Goal: Task Accomplishment & Management: Use online tool/utility

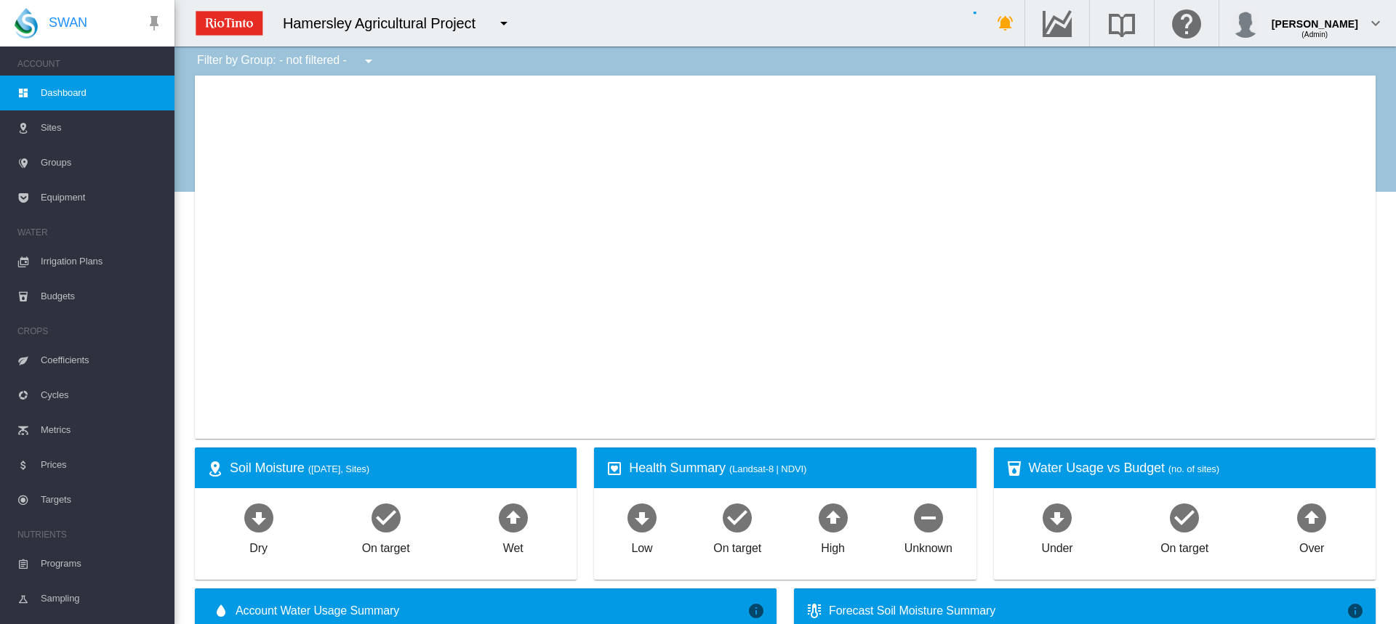
type input "**********"
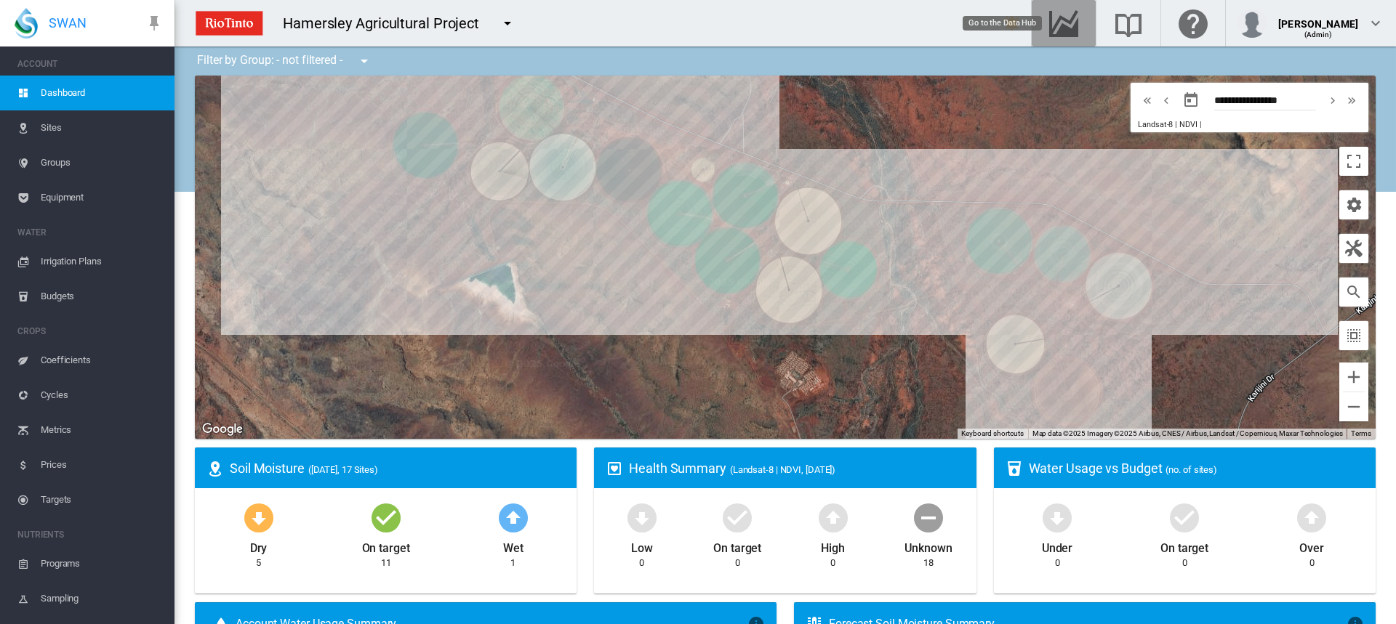
click at [1080, 29] on md-icon "Go to the Data Hub" at bounding box center [1063, 23] width 35 height 17
click at [84, 260] on span "Irrigation Plans" at bounding box center [102, 261] width 122 height 35
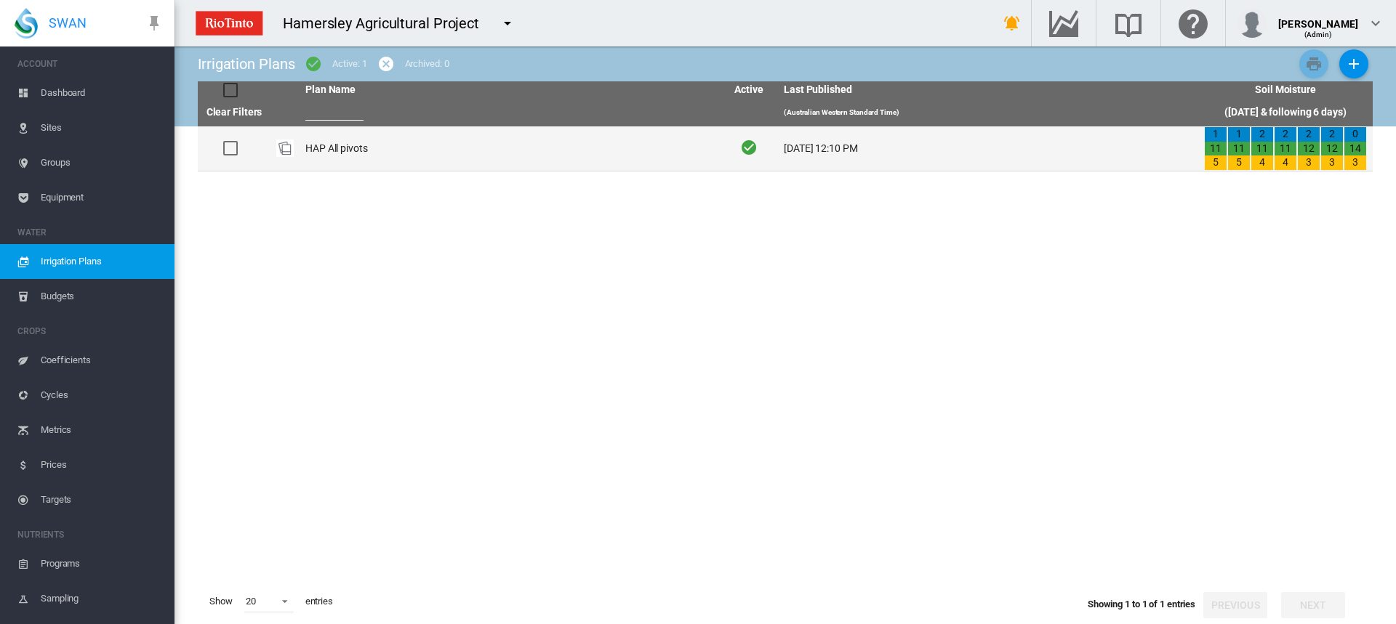
click at [349, 147] on td "HAP All pivots" at bounding box center [510, 148] width 420 height 44
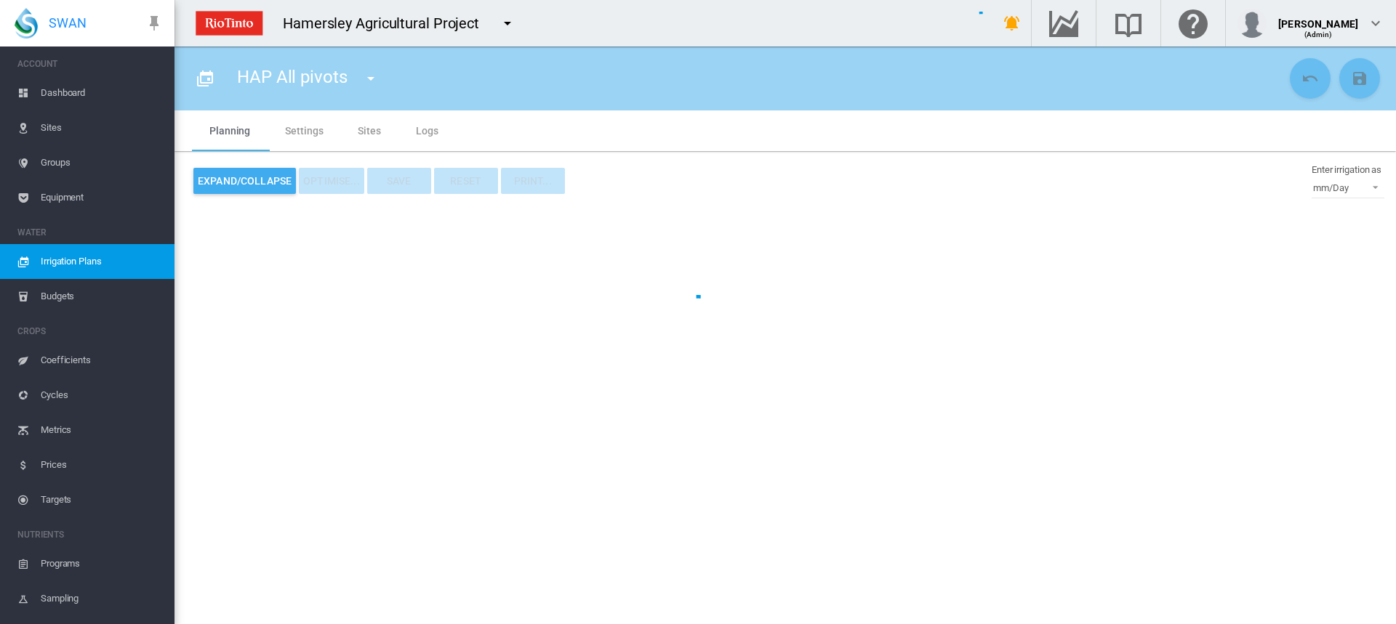
type input "**********"
type input "*"
type input "*****"
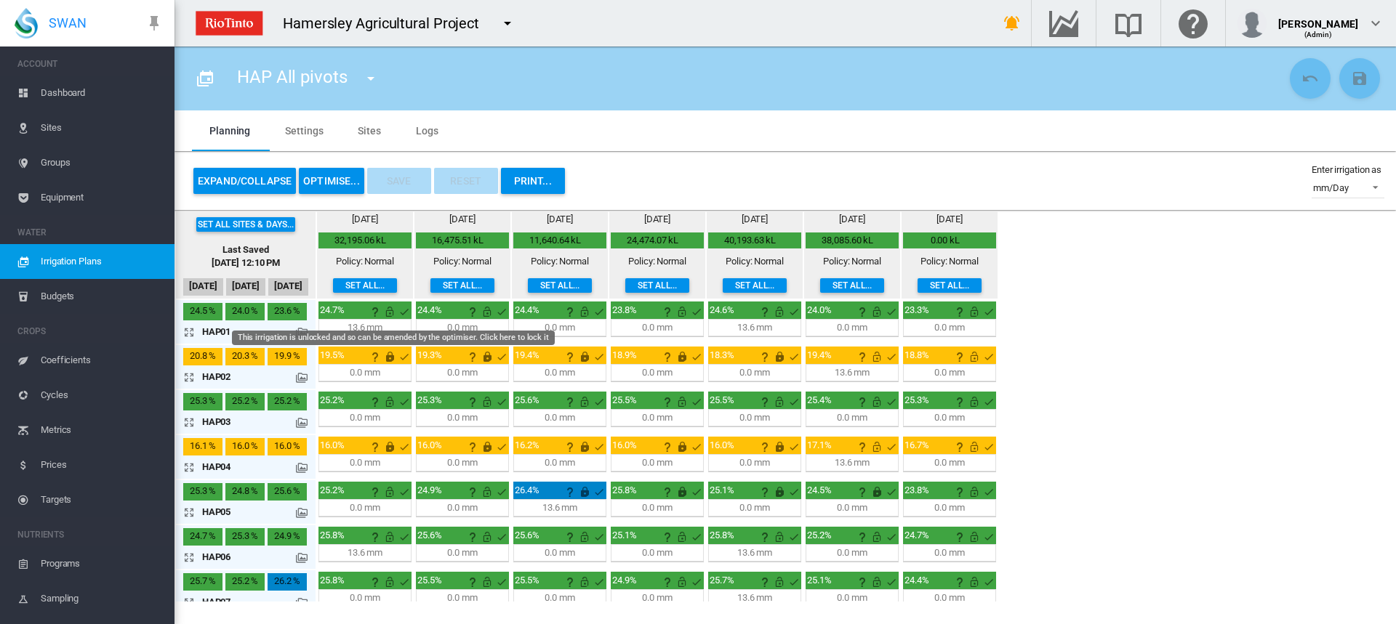
click at [385, 308] on md-icon "This irrigation is unlocked and so can be amended by the optimiser. Click here …" at bounding box center [389, 311] width 17 height 17
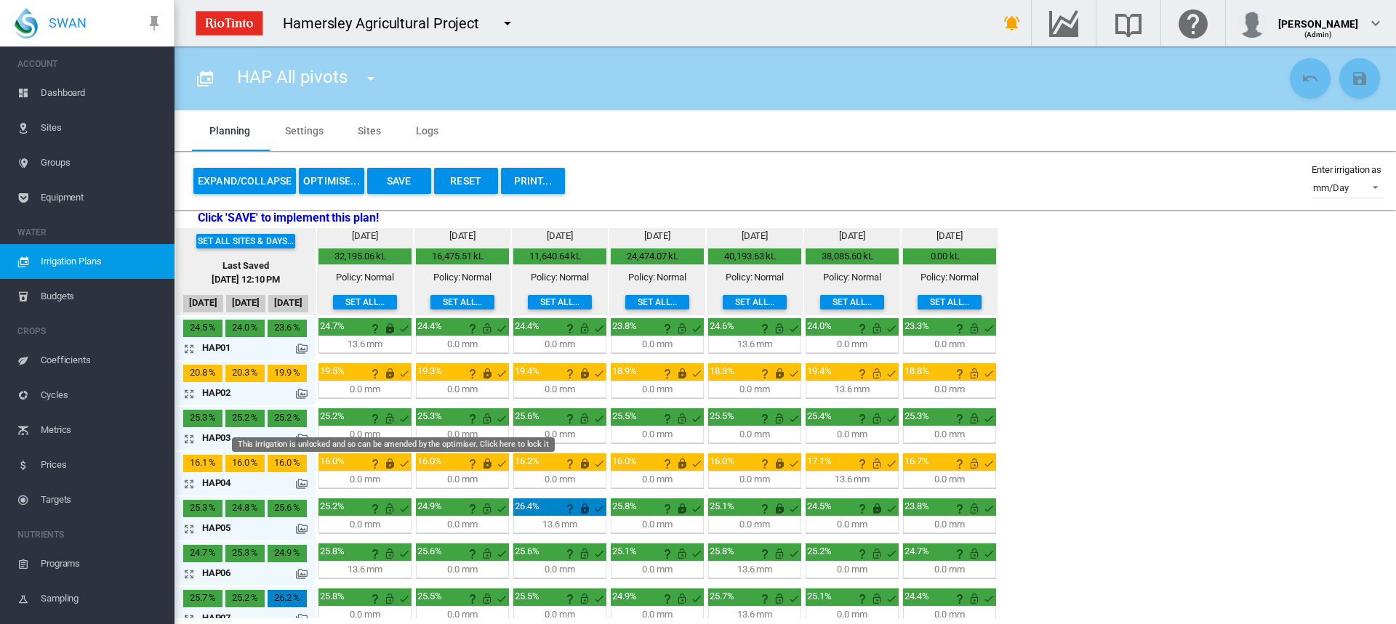
click at [389, 419] on md-icon "This irrigation is unlocked and so can be amended by the optimiser. Click here …" at bounding box center [389, 418] width 17 height 17
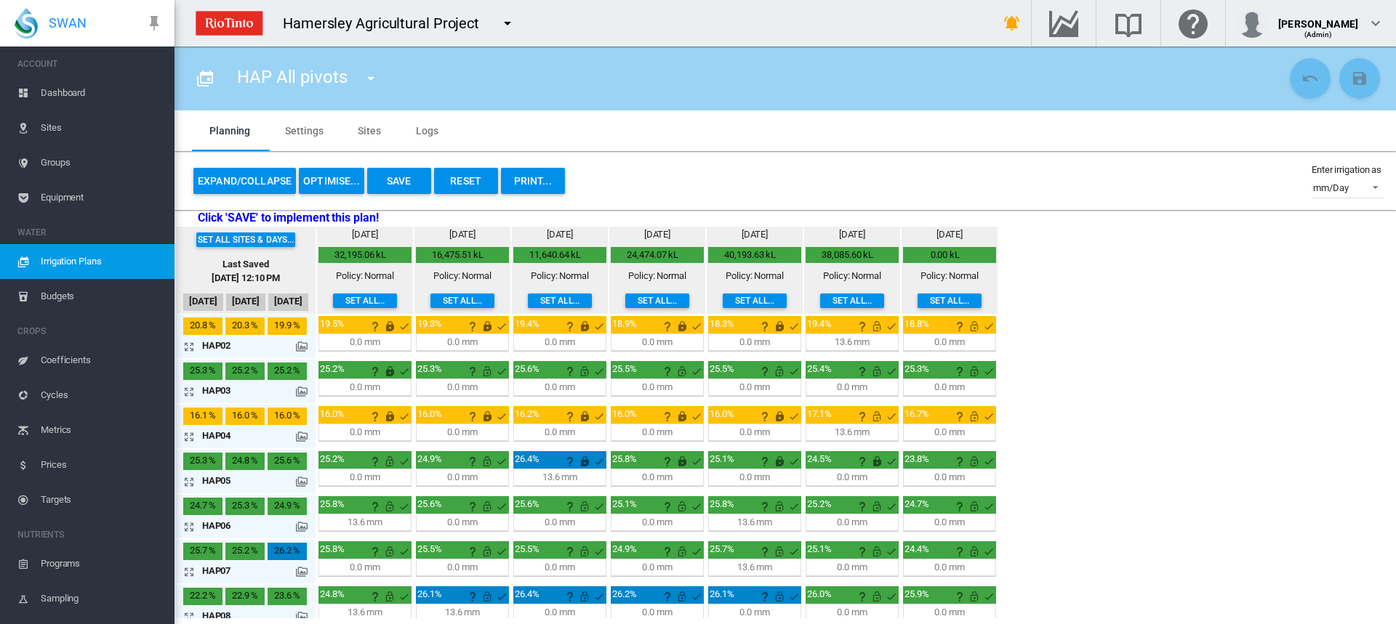
scroll to position [73, 0]
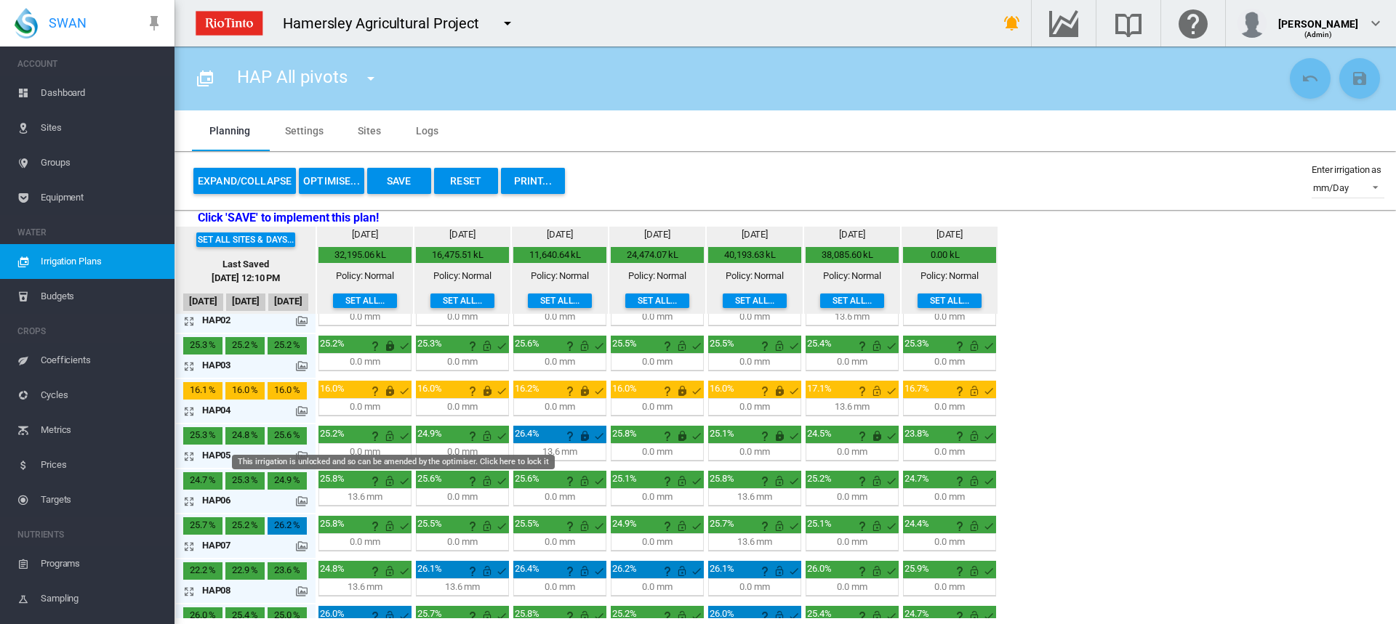
click at [386, 438] on md-icon "This irrigation is unlocked and so can be amended by the optimiser. Click here …" at bounding box center [389, 435] width 17 height 17
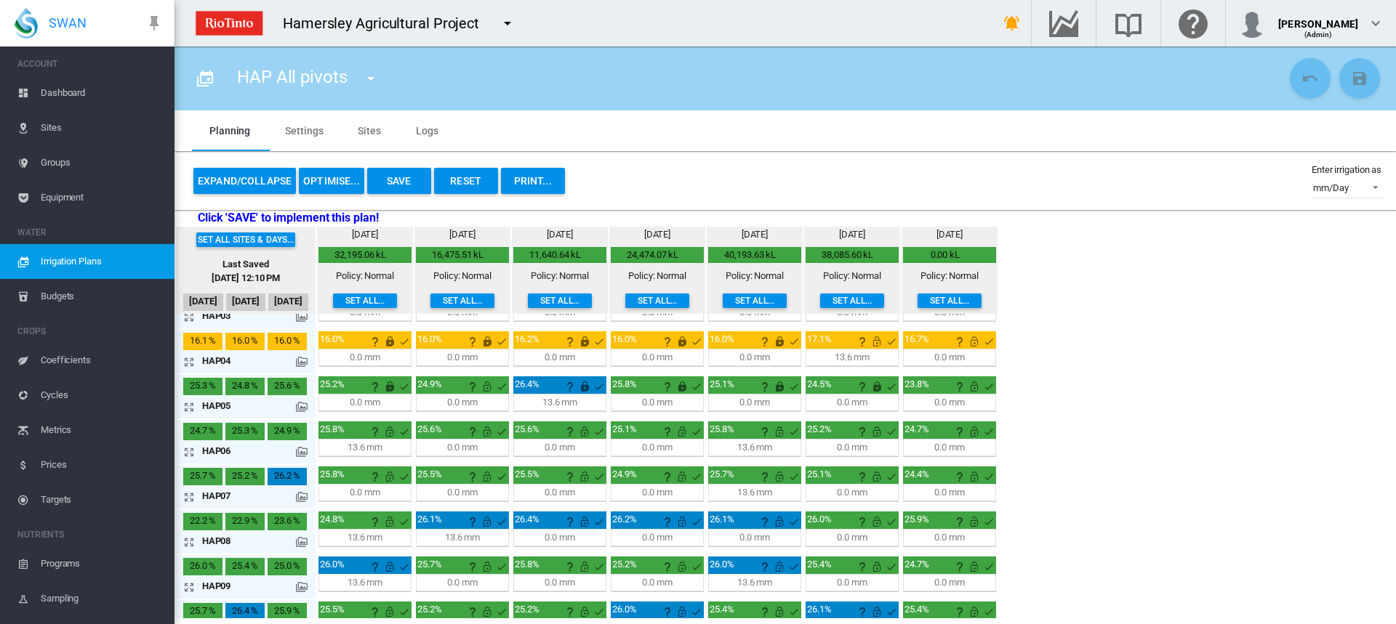
scroll to position [145, 0]
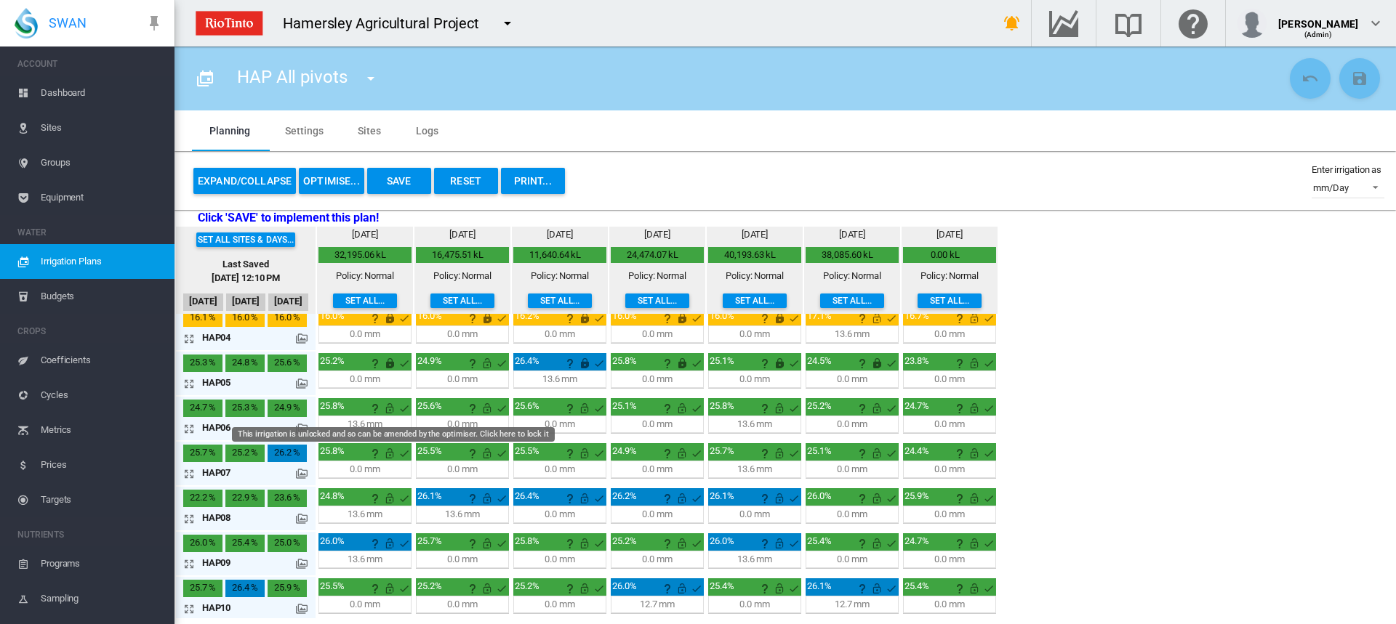
click at [389, 411] on md-icon "This irrigation is unlocked and so can be amended by the optimiser. Click here …" at bounding box center [389, 408] width 17 height 17
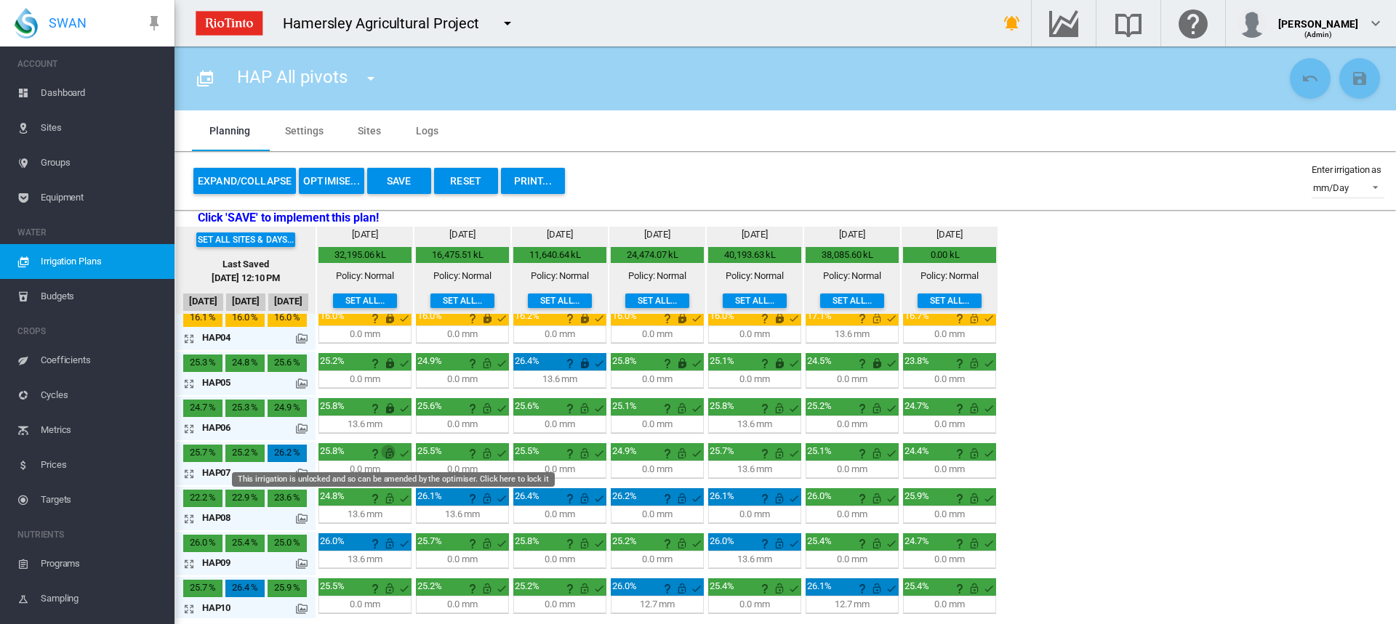
click at [387, 457] on md-icon "This irrigation is unlocked and so can be amended by the optimiser. Click here …" at bounding box center [389, 453] width 17 height 17
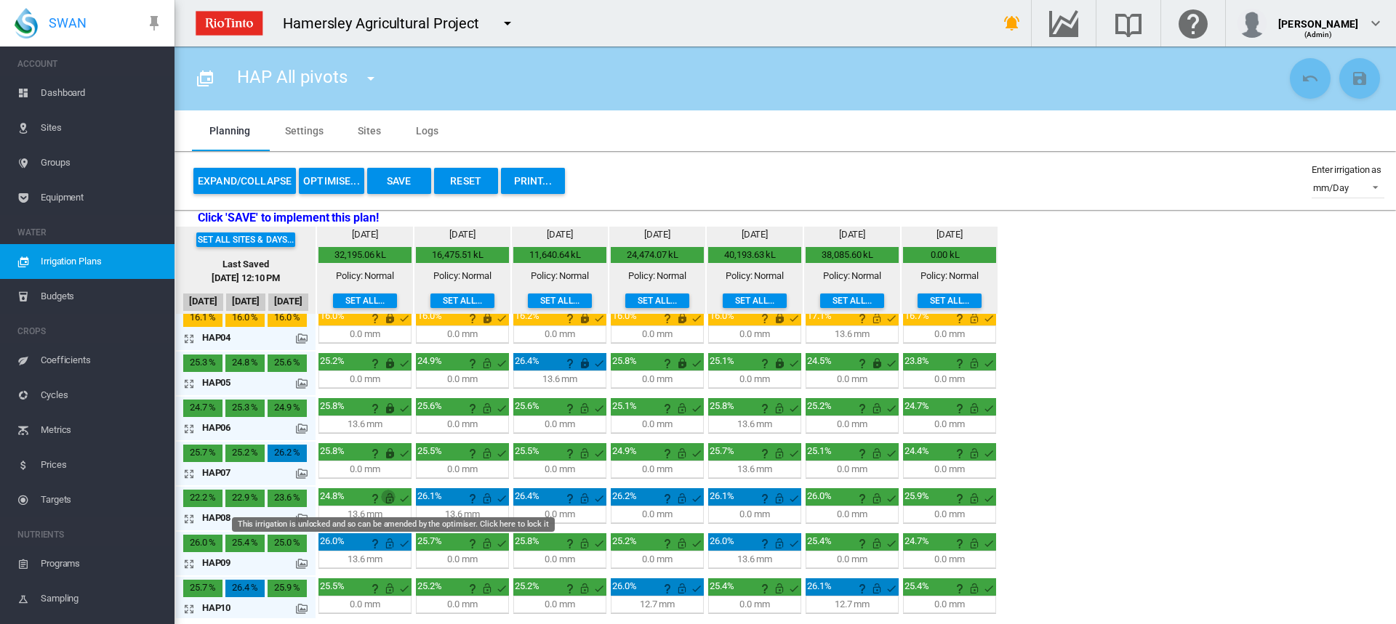
click at [390, 500] on md-icon "This irrigation is unlocked and so can be amended by the optimiser. Click here …" at bounding box center [389, 498] width 17 height 17
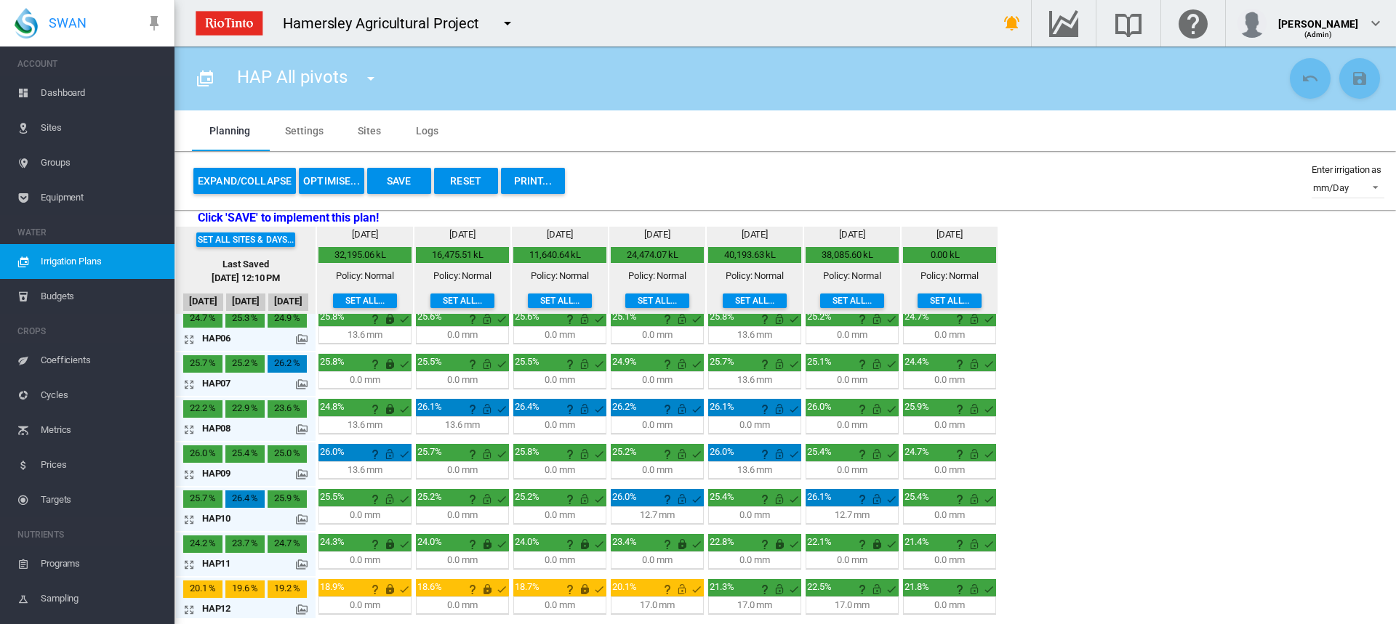
scroll to position [291, 0]
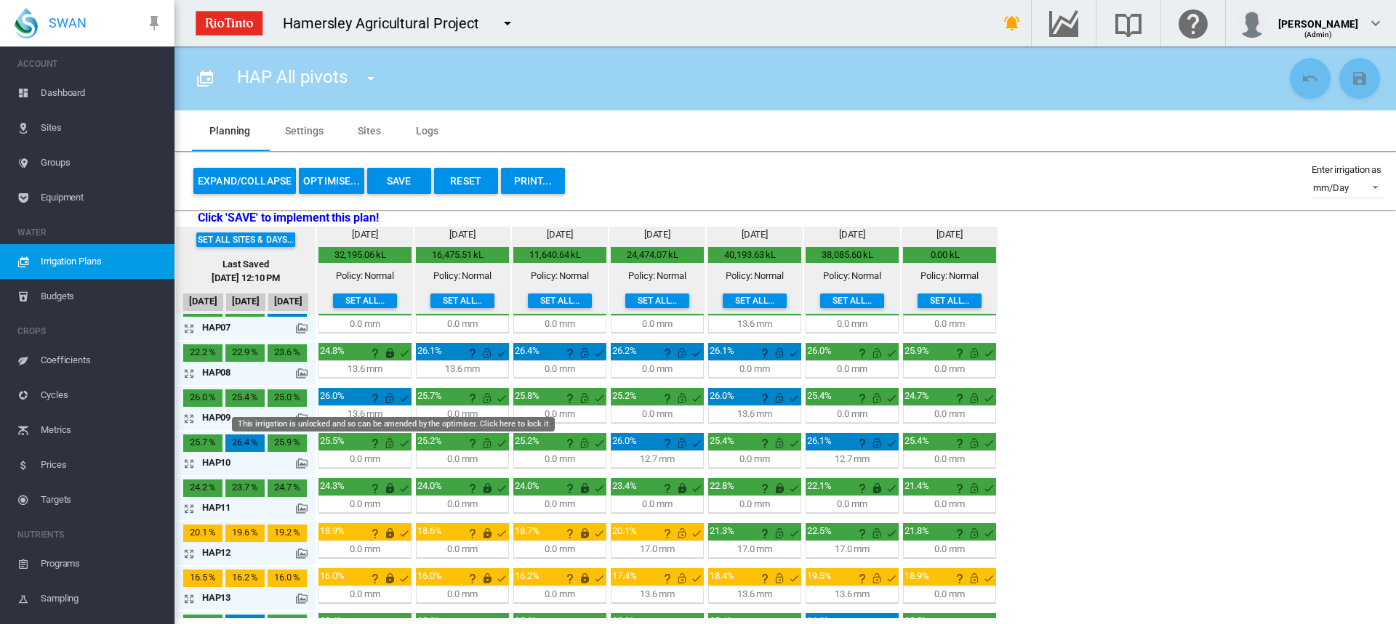
click at [387, 400] on md-icon "This irrigation is unlocked and so can be amended by the optimiser. Click here …" at bounding box center [389, 398] width 17 height 17
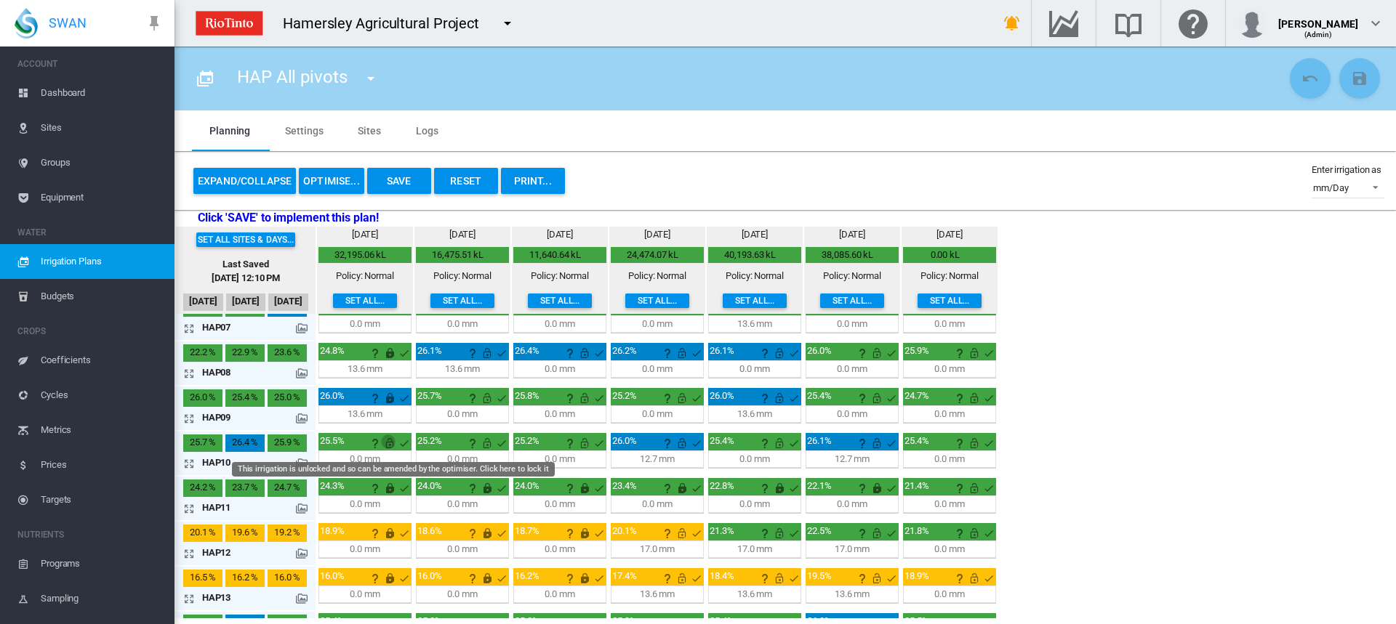
click at [388, 446] on md-icon "This irrigation is unlocked and so can be amended by the optimiser. Click here …" at bounding box center [389, 443] width 17 height 17
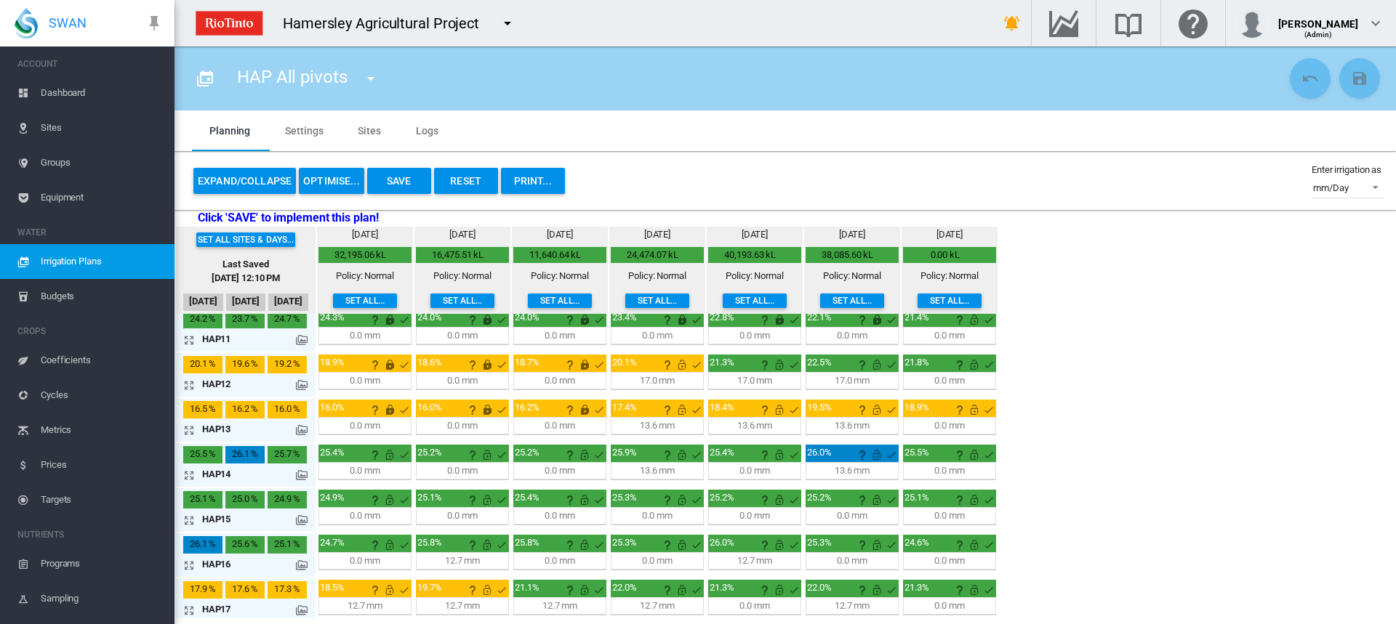
scroll to position [465, 0]
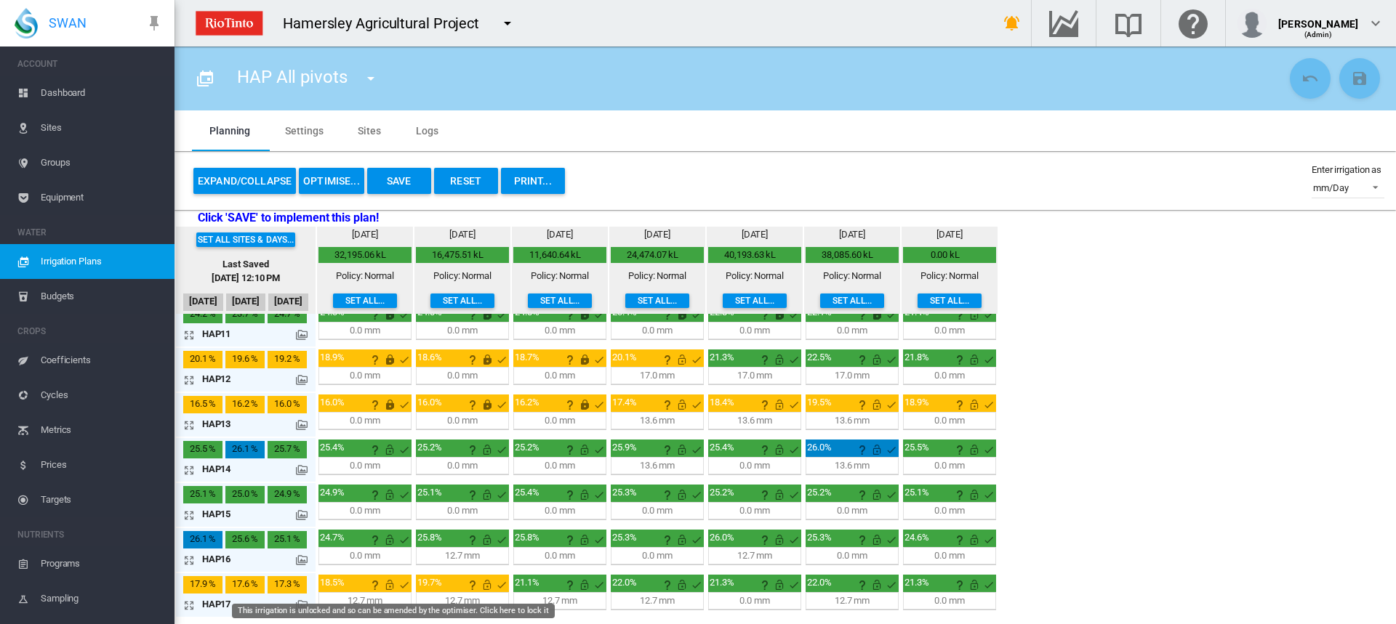
click at [388, 581] on md-icon "This irrigation is unlocked and so can be amended by the optimiser. Click here …" at bounding box center [389, 584] width 17 height 17
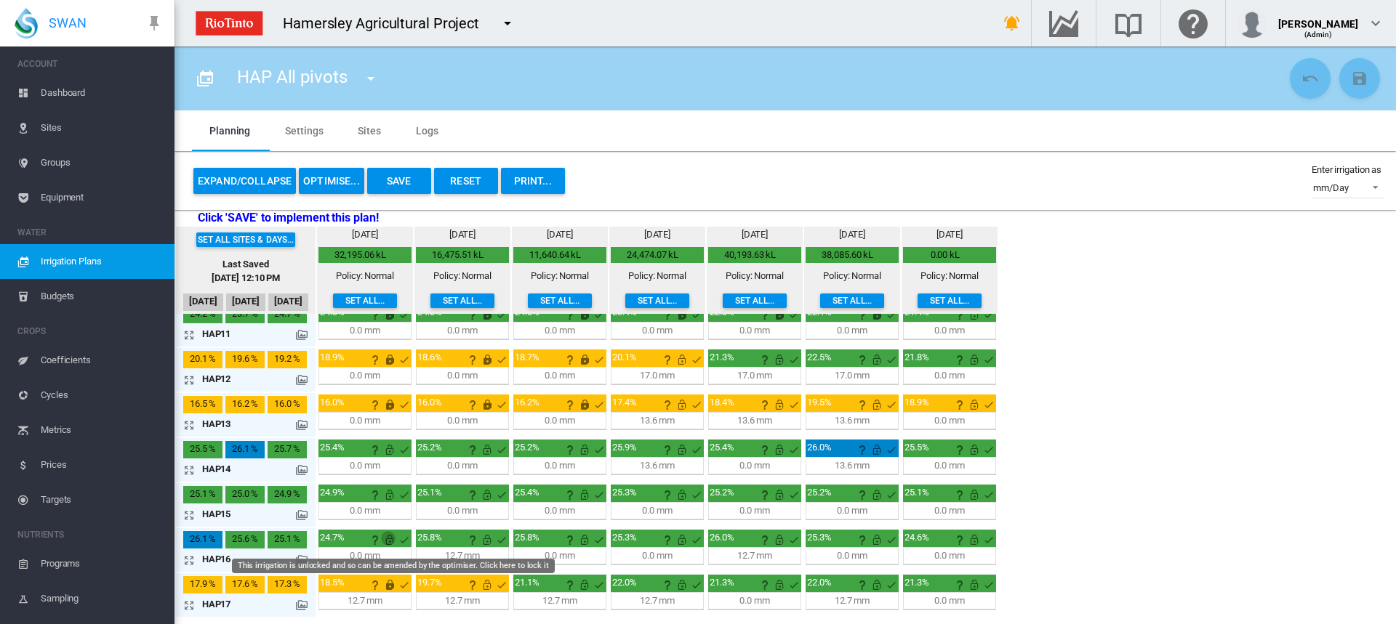
click at [389, 537] on md-icon "This irrigation is unlocked and so can be amended by the optimiser. Click here …" at bounding box center [389, 539] width 17 height 17
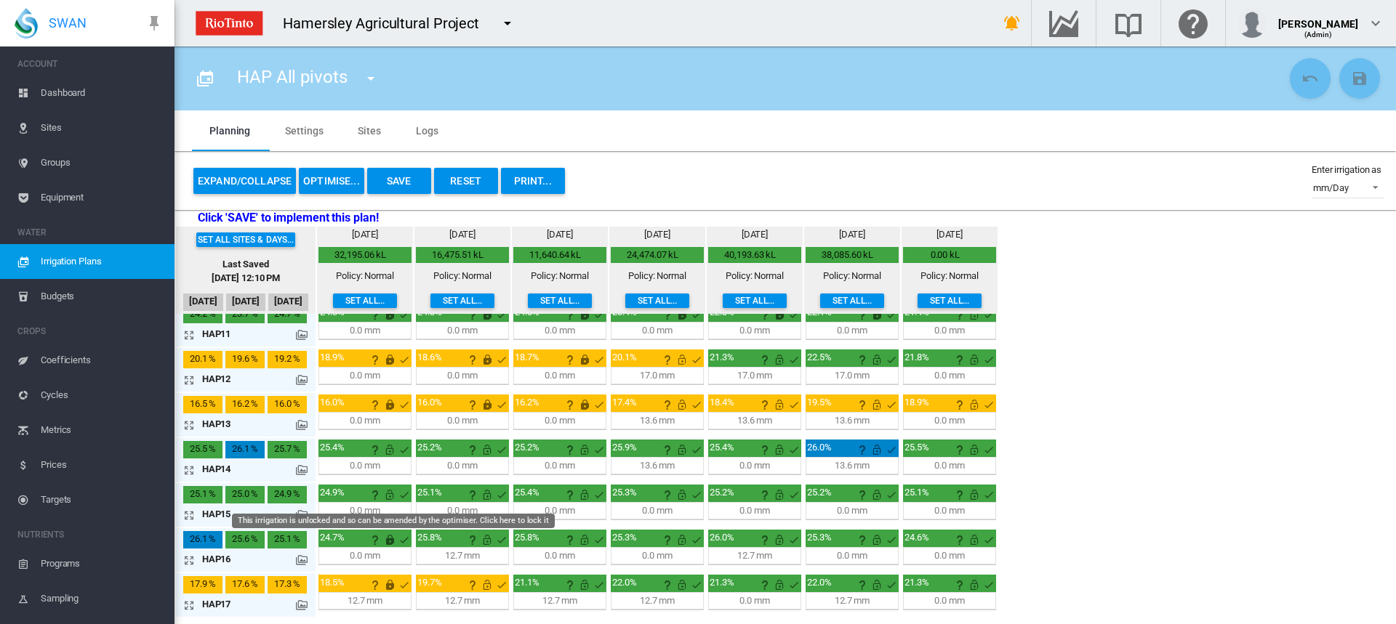
click at [389, 499] on md-icon "This irrigation is unlocked and so can be amended by the optimiser. Click here …" at bounding box center [389, 494] width 17 height 17
click at [386, 457] on div "0.0 mm 00:00 H:M 0 %" at bounding box center [364, 465] width 93 height 17
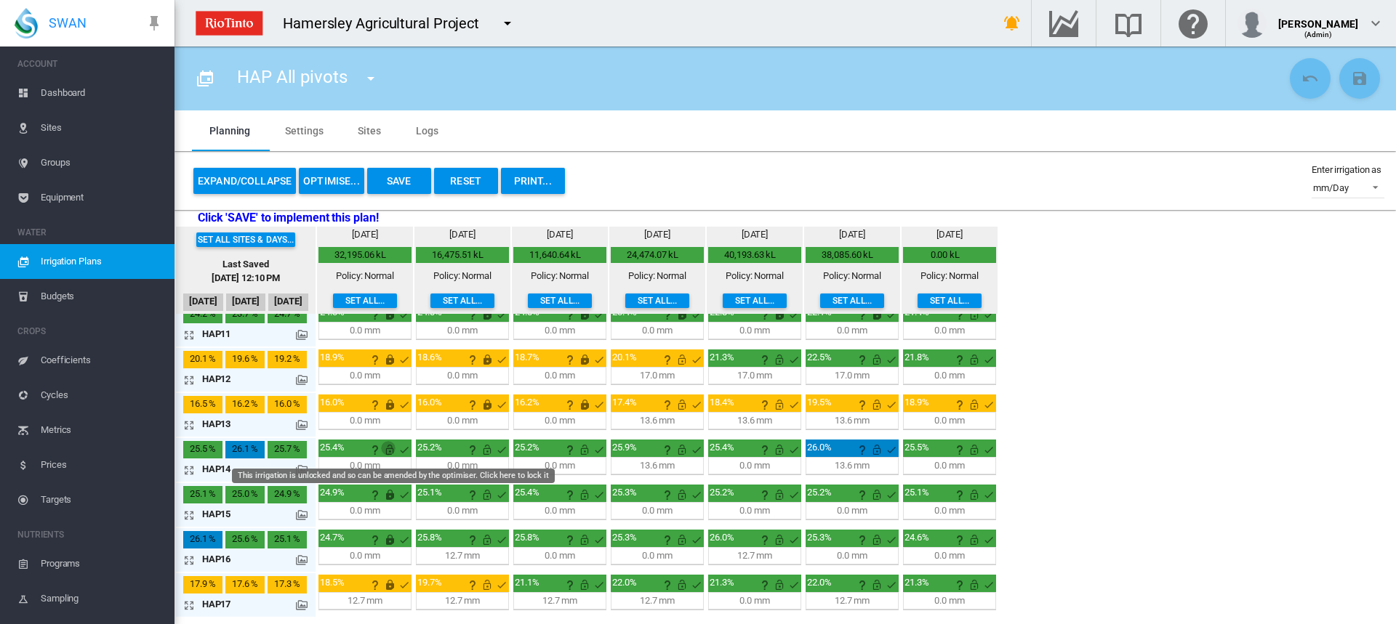
click at [387, 454] on md-icon "This irrigation is unlocked and so can be amended by the optimiser. Click here …" at bounding box center [389, 449] width 17 height 17
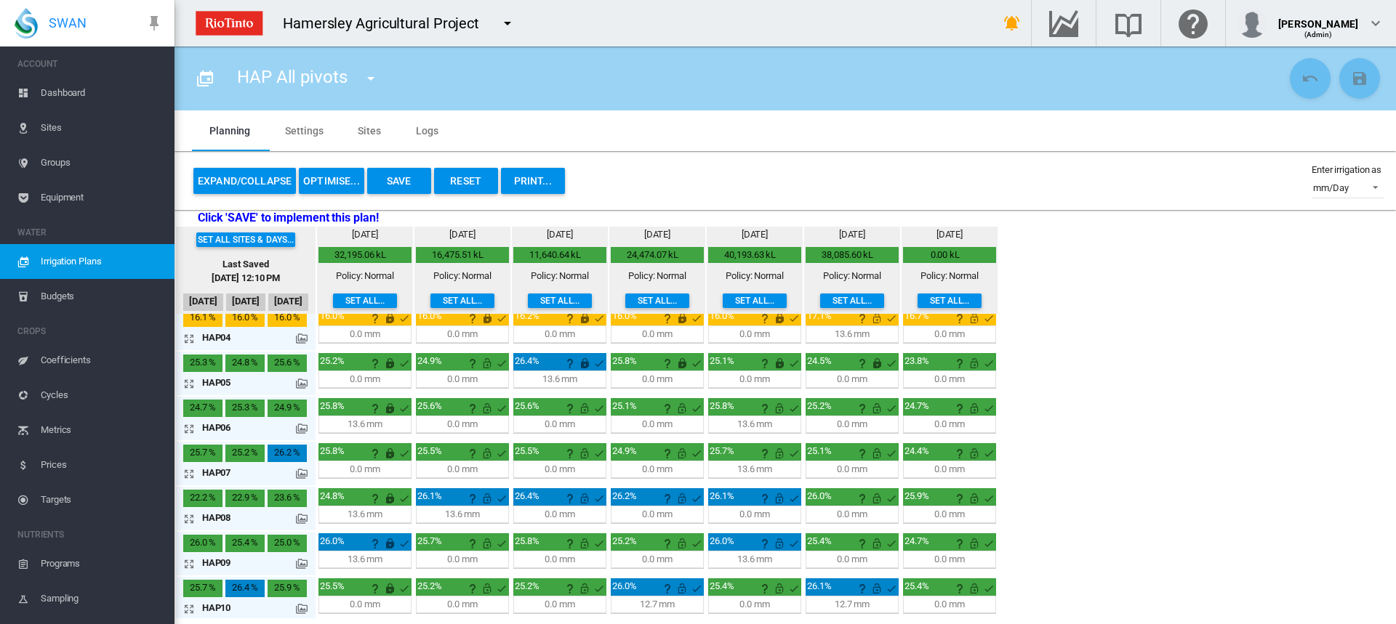
scroll to position [73, 0]
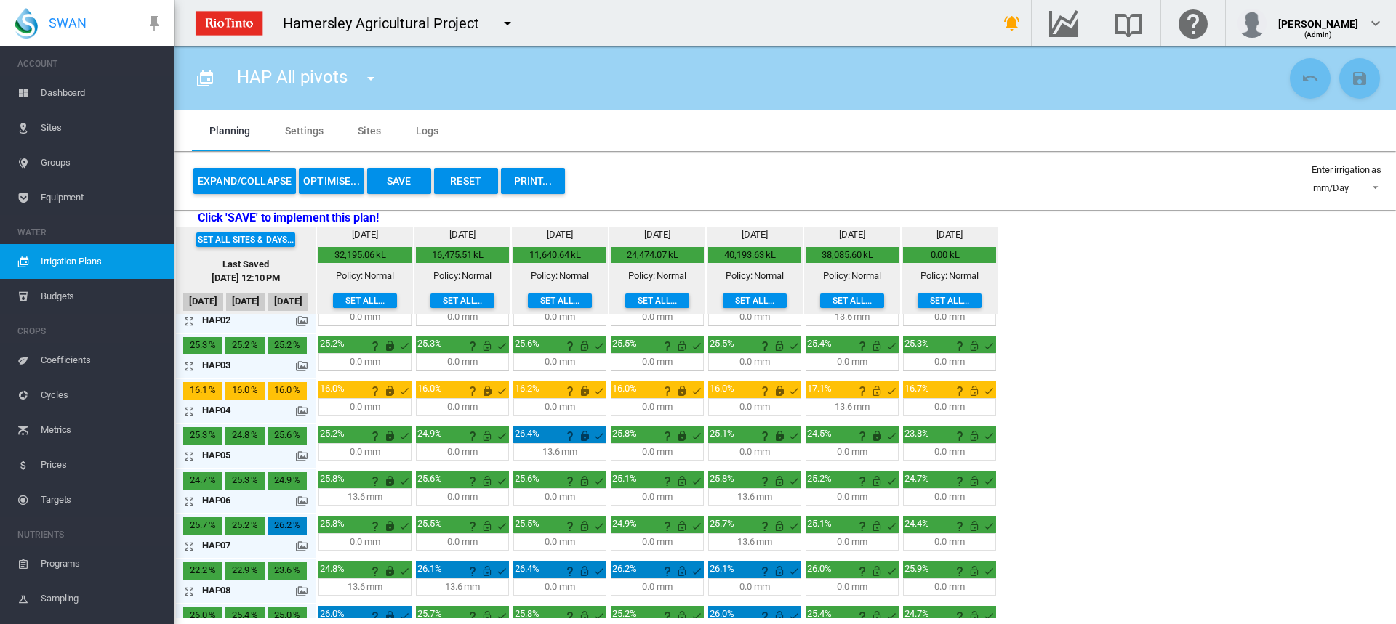
click at [188, 411] on md-icon "icon-arrow-expand" at bounding box center [191, 411] width 17 height 17
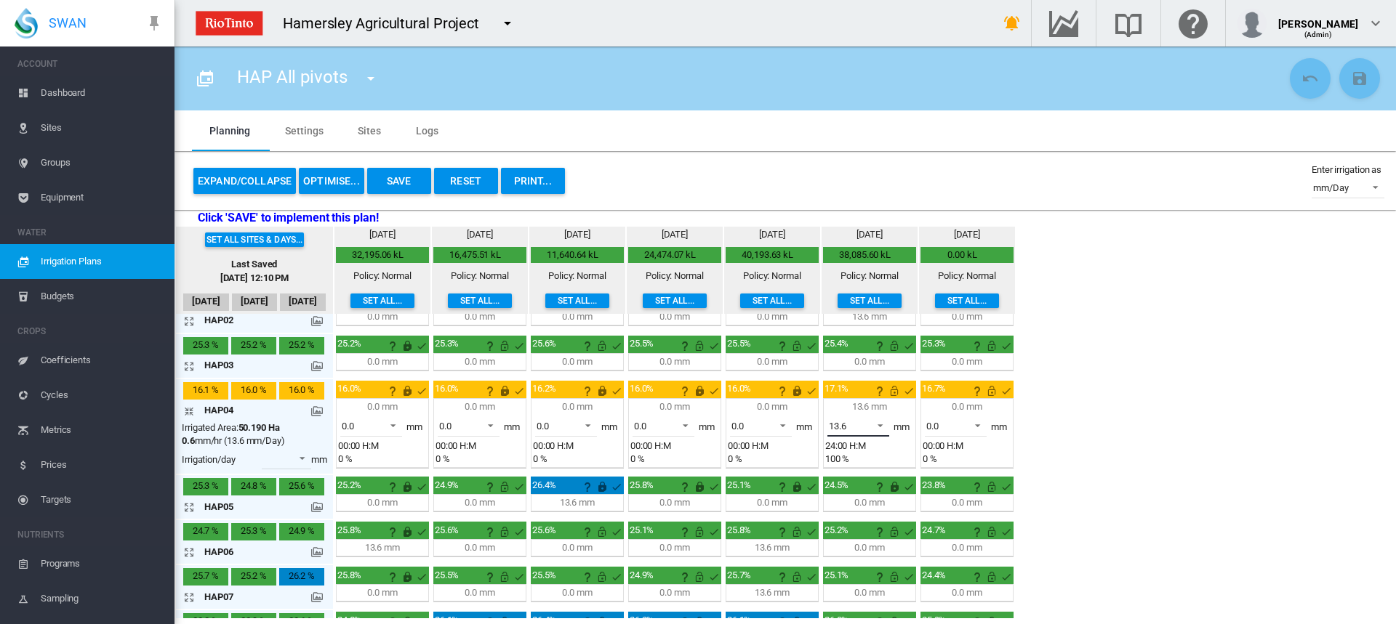
click at [880, 425] on span at bounding box center [875, 424] width 17 height 13
click at [858, 388] on md-option "0.0" at bounding box center [866, 391] width 99 height 35
click at [897, 392] on md-icon "This irrigation is unlocked and so can be amended by the optimiser. Click here …" at bounding box center [893, 390] width 17 height 17
click at [995, 393] on md-icon "This irrigation is unlocked and so can be amended by the optimiser. Click here …" at bounding box center [991, 390] width 17 height 17
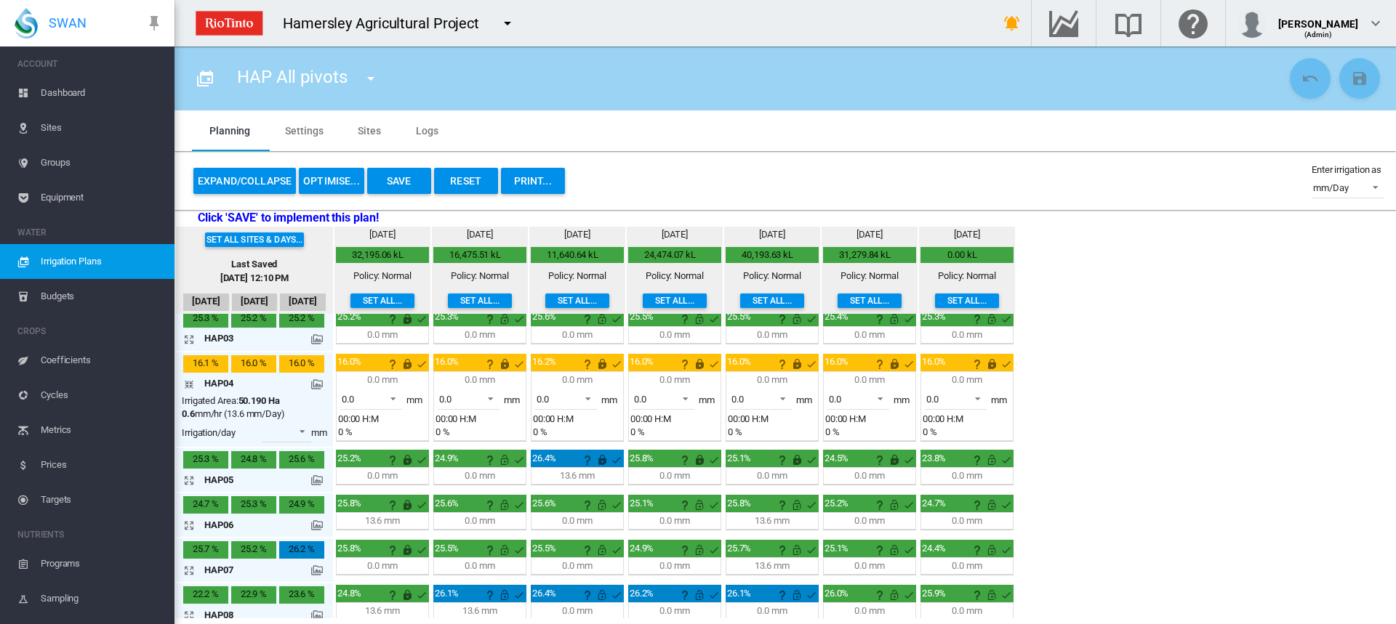
scroll to position [145, 0]
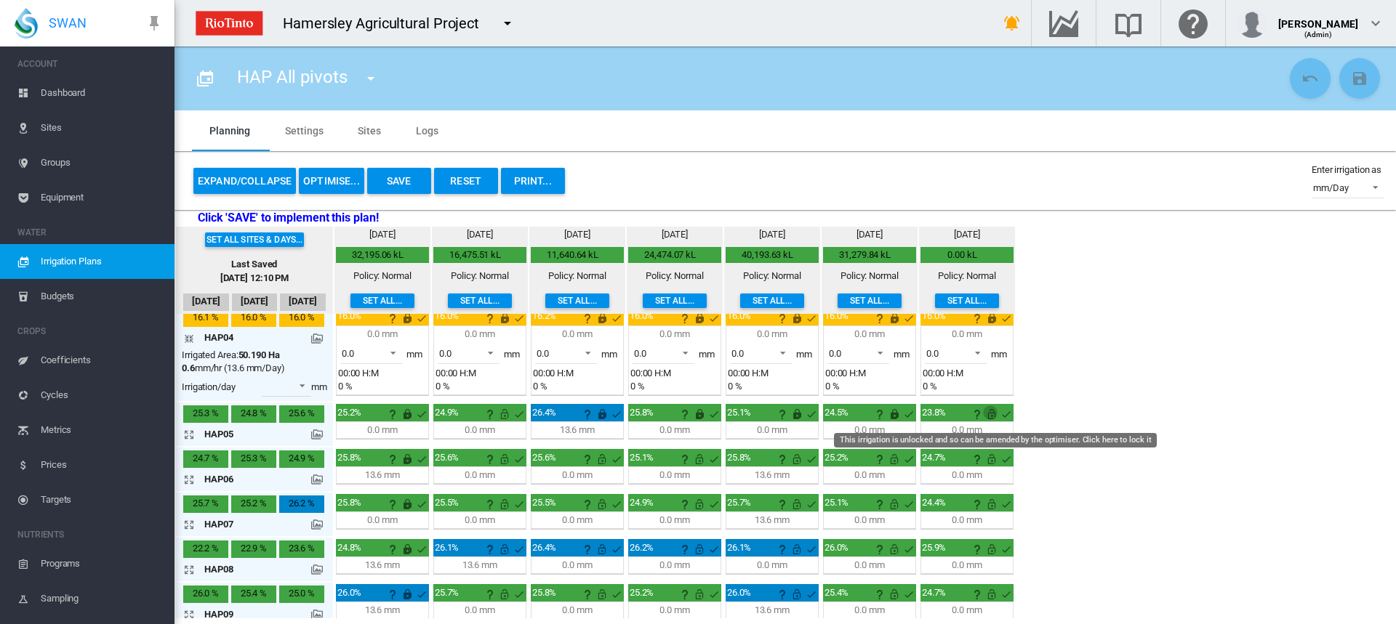
click at [995, 416] on md-icon "This irrigation is unlocked and so can be amended by the optimiser. Click here …" at bounding box center [991, 414] width 17 height 17
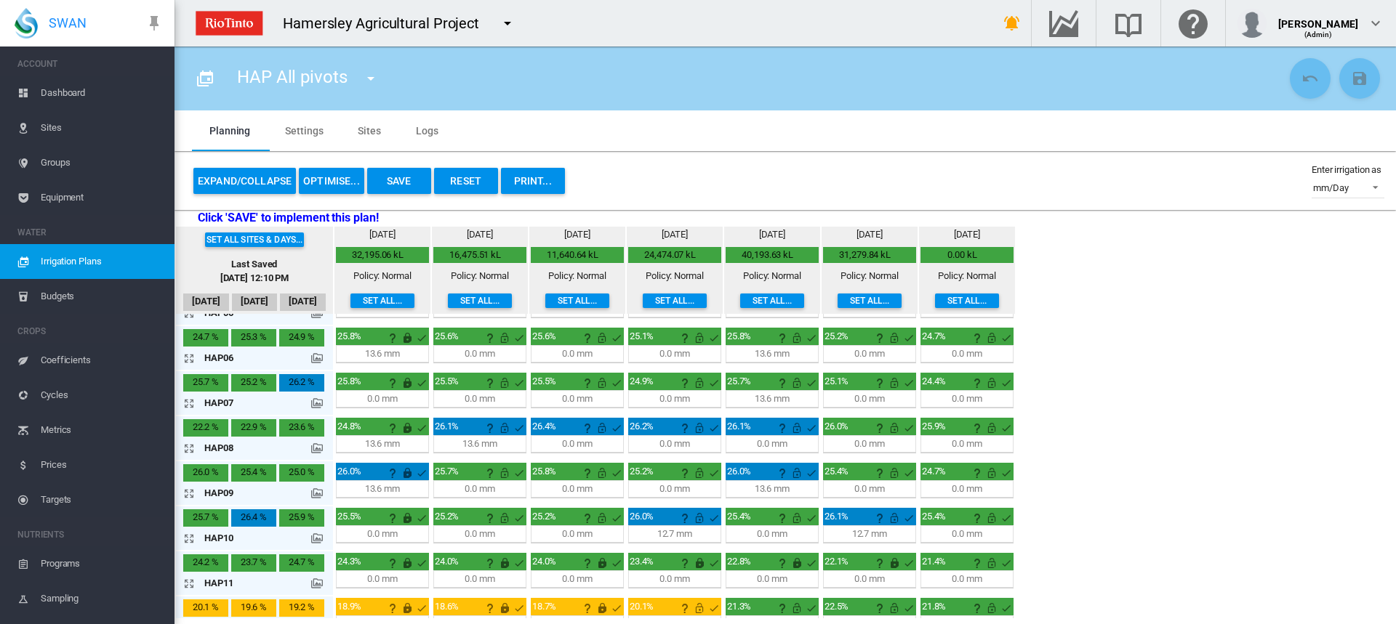
scroll to position [291, 0]
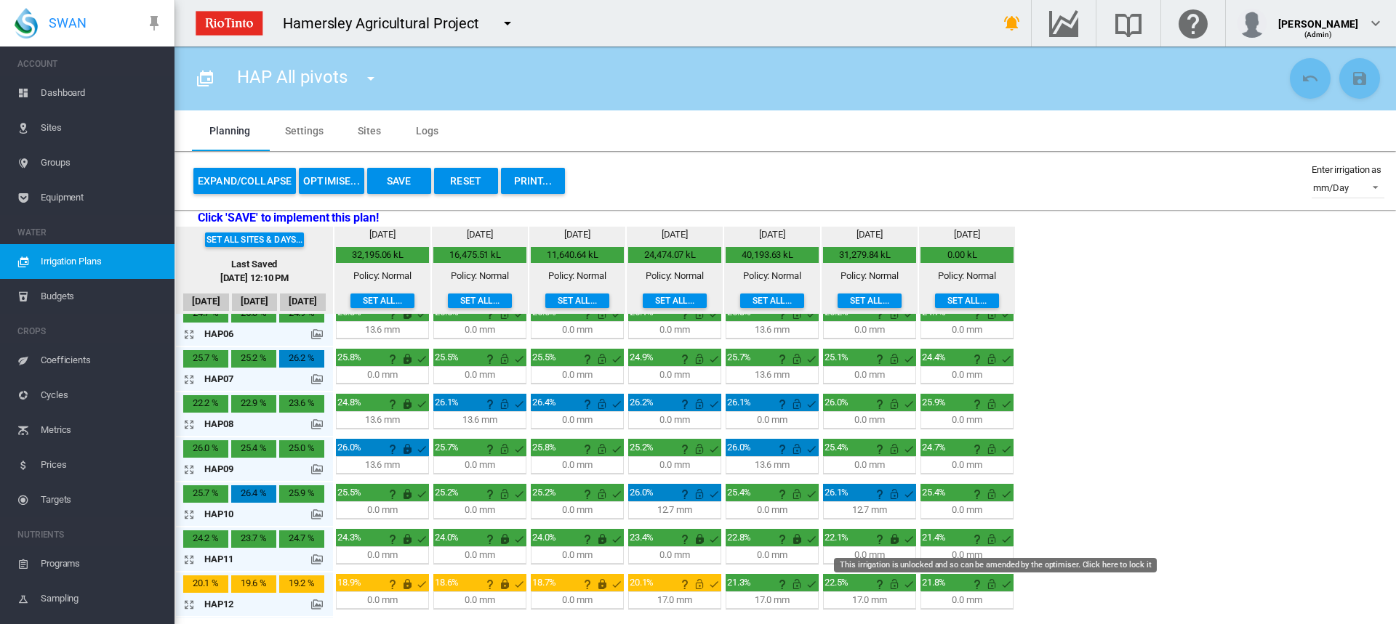
click at [989, 536] on md-icon "This irrigation is unlocked and so can be amended by the optimiser. Click here …" at bounding box center [991, 539] width 17 height 17
click at [317, 558] on md-icon at bounding box center [317, 560] width 12 height 12
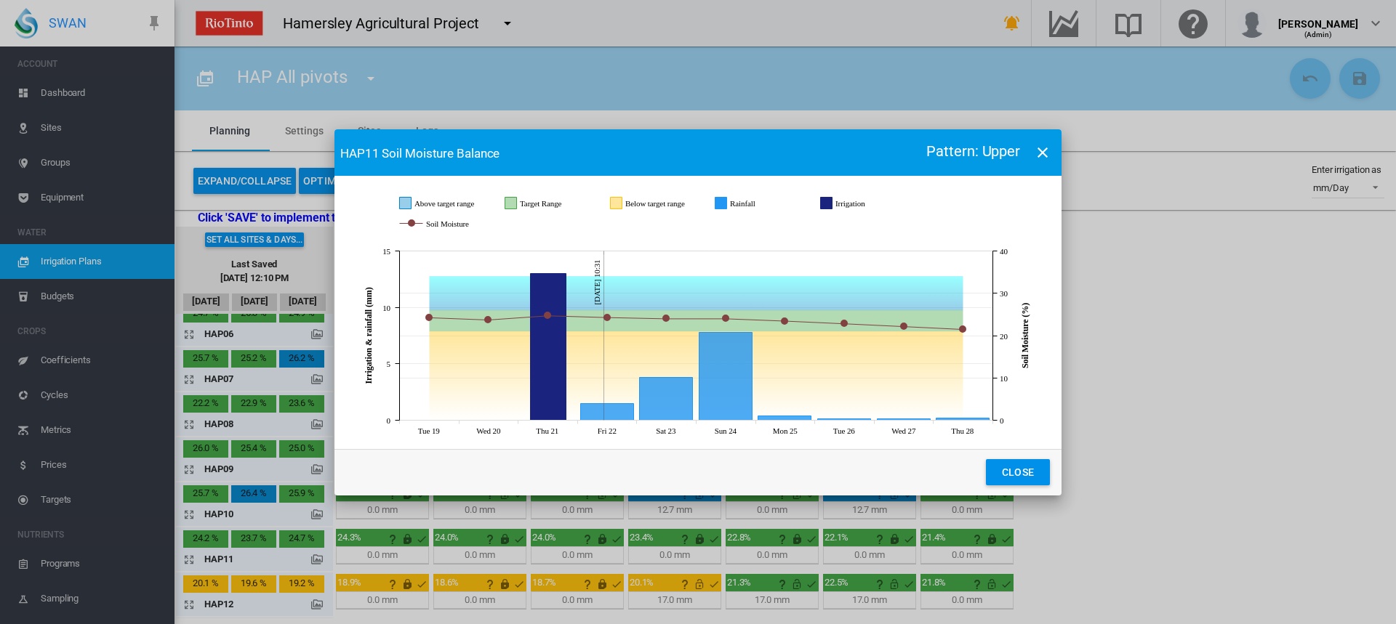
click at [317, 558] on div "HAP11 Soil Moisture Balance Pattern: Upper JavaScript chart by amCharts [DATE] …" at bounding box center [698, 312] width 1396 height 624
click at [1019, 481] on button "Close" at bounding box center [1018, 472] width 64 height 26
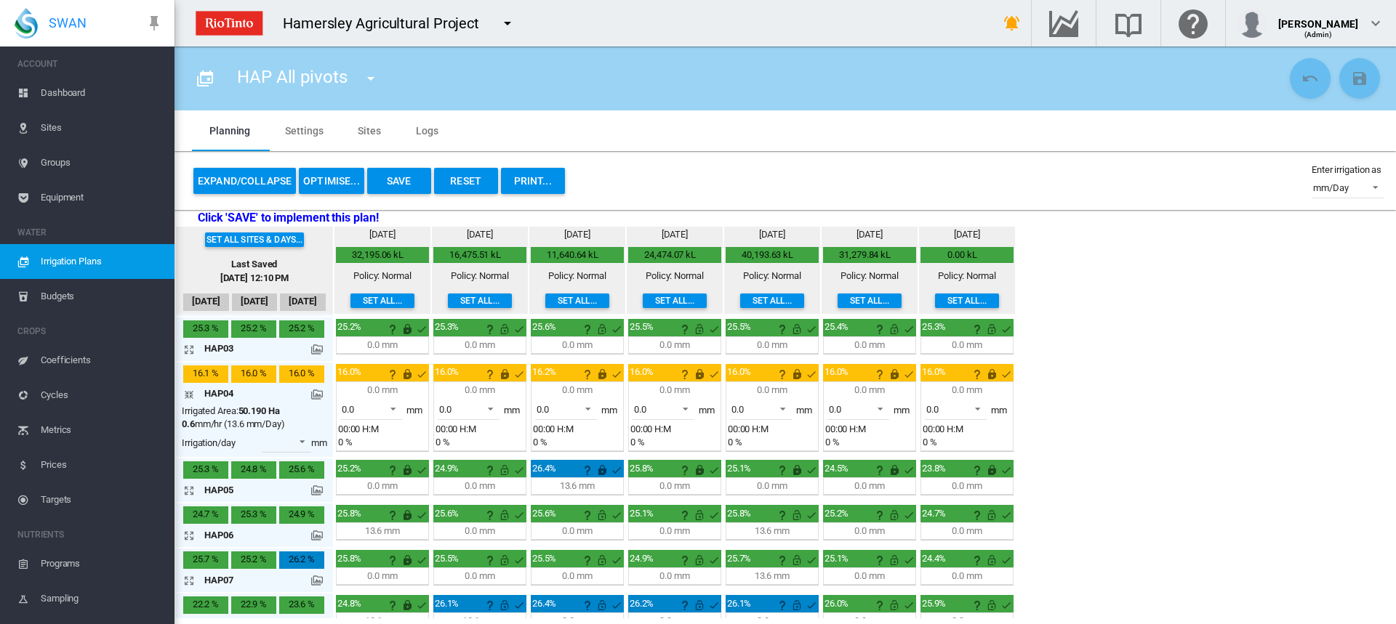
scroll to position [7, 0]
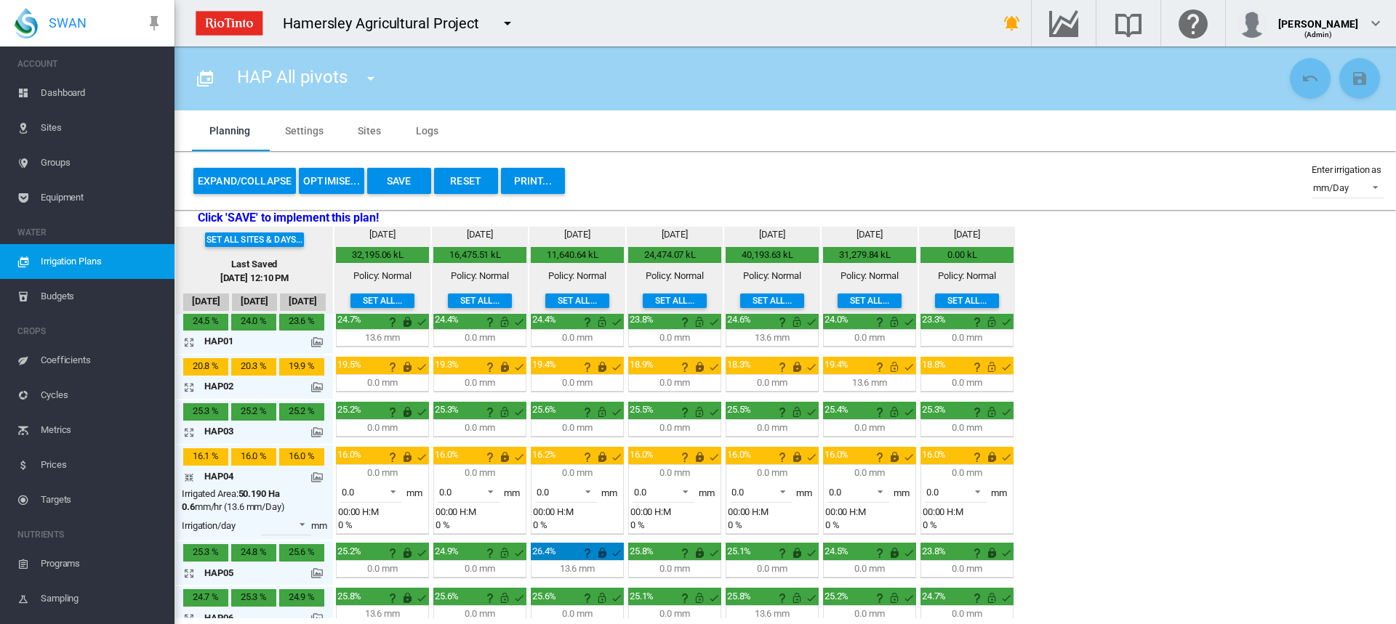
click at [188, 478] on md-icon "icon-arrow-collapse" at bounding box center [191, 477] width 17 height 17
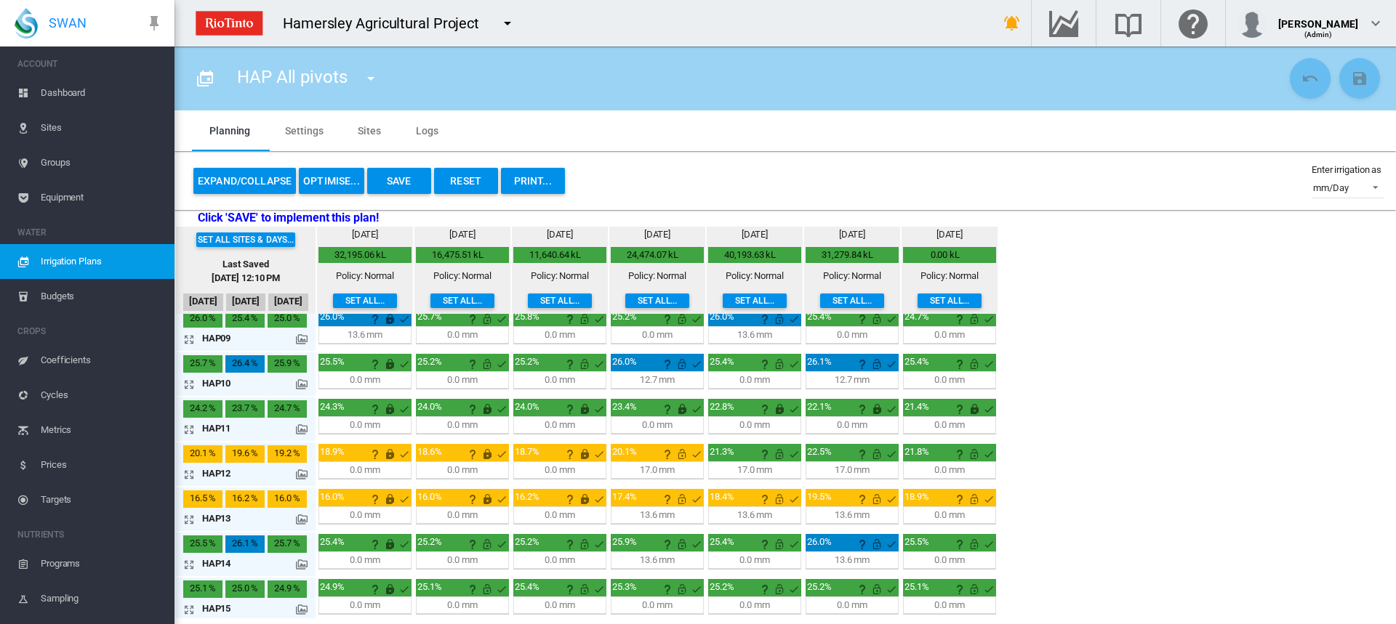
scroll to position [443, 0]
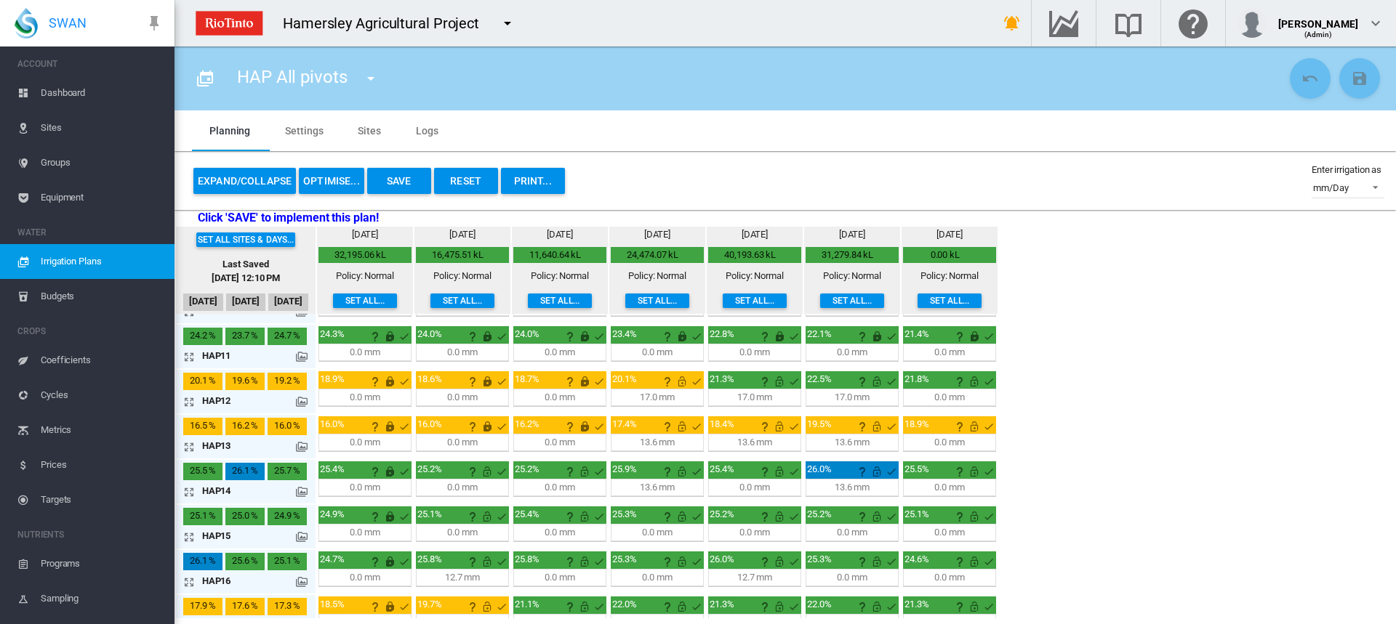
click at [189, 446] on md-icon "icon-arrow-expand" at bounding box center [191, 446] width 17 height 17
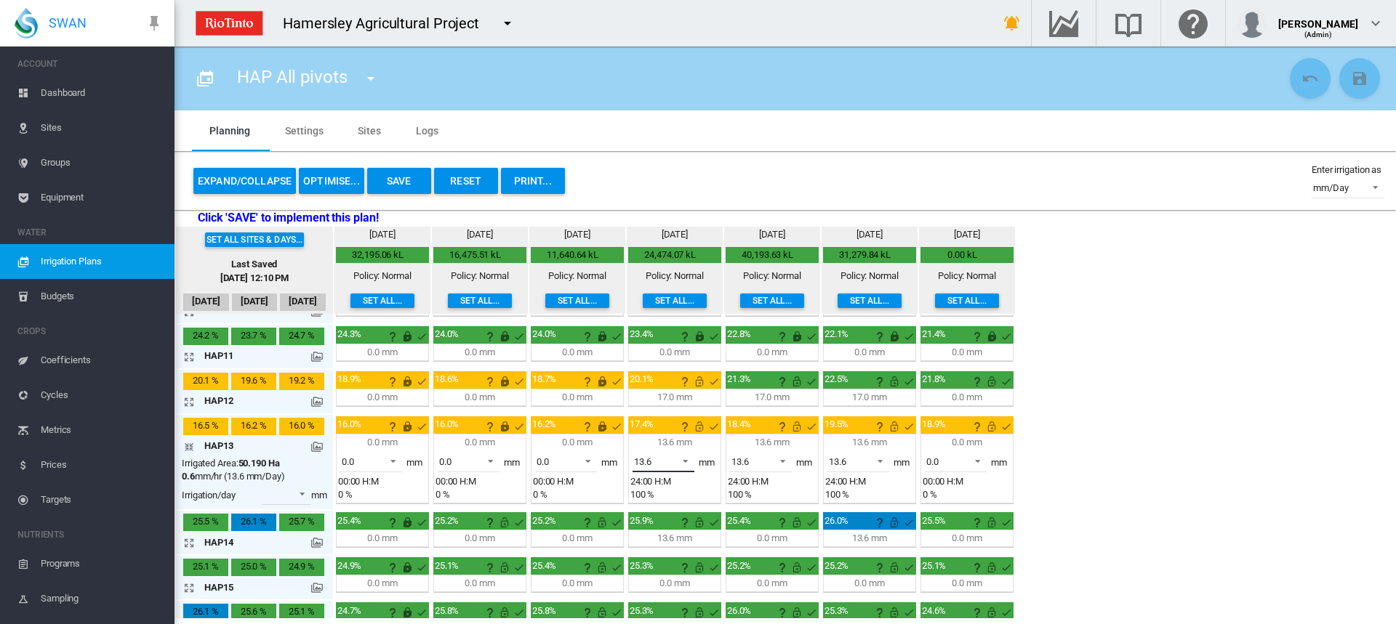
click at [683, 459] on span at bounding box center [680, 460] width 17 height 13
click at [677, 430] on md-option "0.0" at bounding box center [671, 426] width 99 height 35
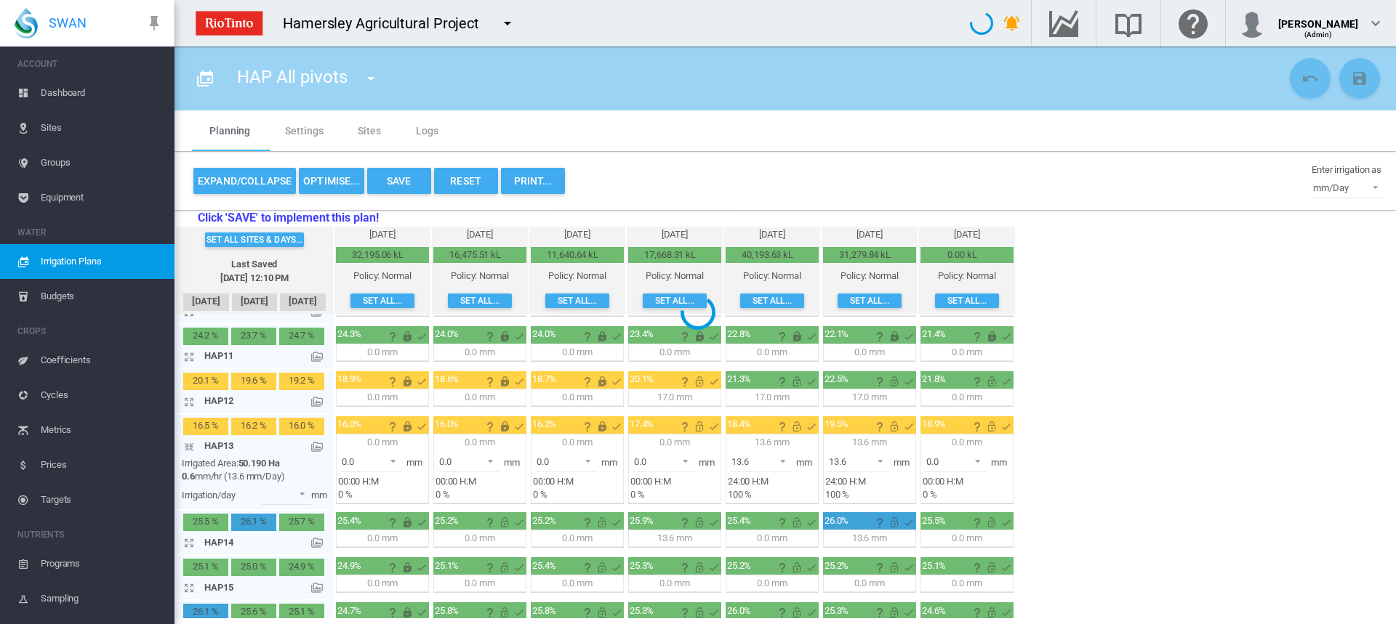
click at [782, 459] on div at bounding box center [698, 312] width 1396 height 624
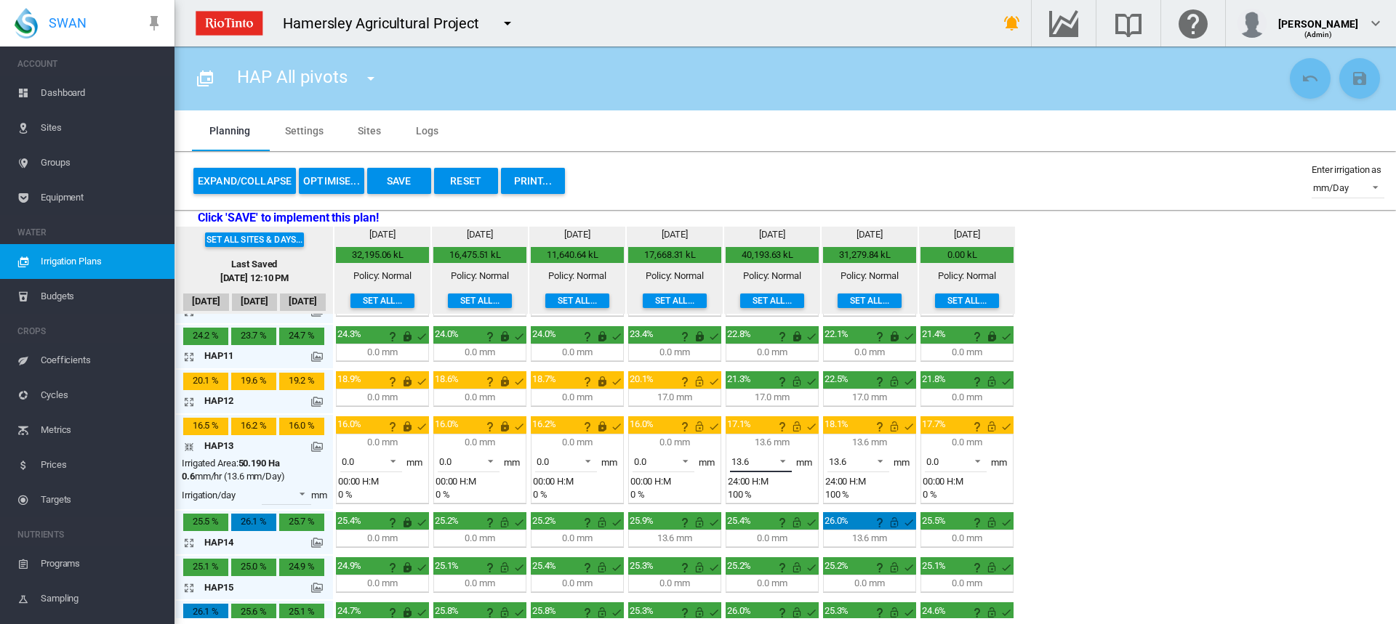
click at [784, 459] on span at bounding box center [778, 460] width 17 height 13
click at [771, 427] on md-option "0.0" at bounding box center [769, 426] width 99 height 35
click at [881, 464] on span at bounding box center [875, 460] width 17 height 13
click at [873, 410] on md-option "0.0" at bounding box center [866, 426] width 99 height 35
click at [700, 425] on md-icon "This irrigation is unlocked and so can be amended by the optimiser. Click here …" at bounding box center [699, 426] width 17 height 17
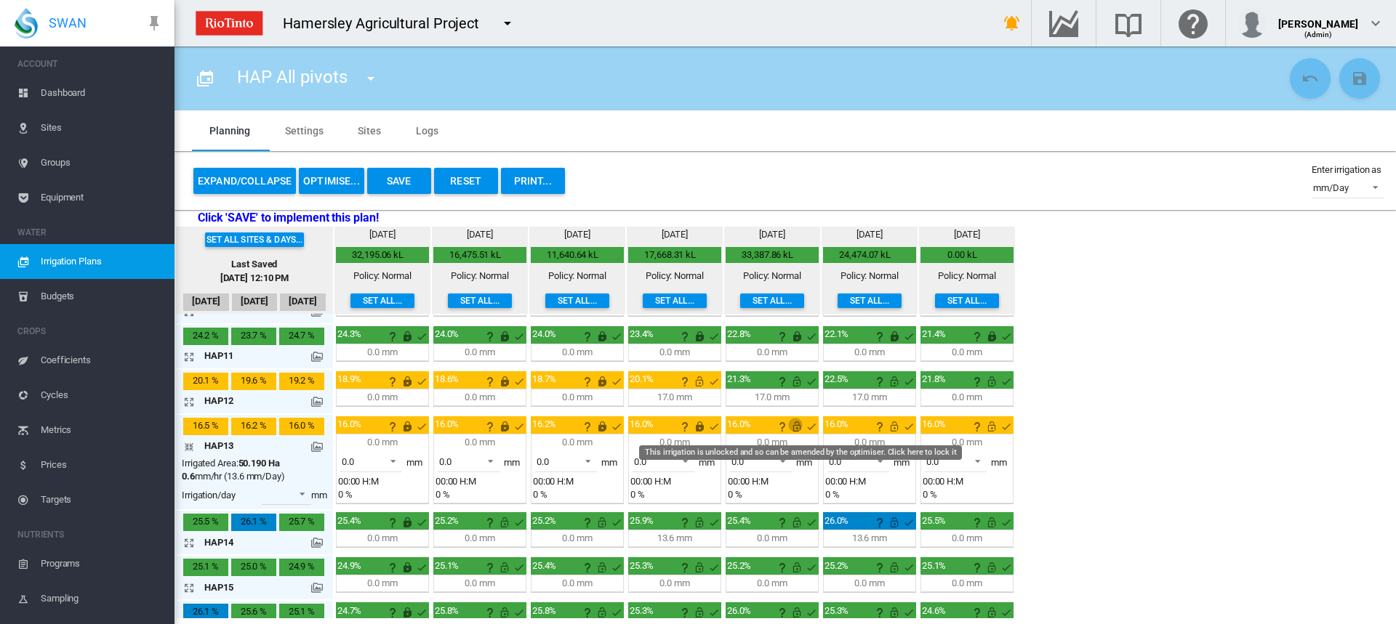
click at [801, 426] on md-icon "This irrigation is unlocked and so can be amended by the optimiser. Click here …" at bounding box center [796, 426] width 17 height 17
drag, startPoint x: 894, startPoint y: 426, endPoint x: 968, endPoint y: 435, distance: 74.7
click at [895, 426] on md-icon "This irrigation is unlocked and so can be amended by the optimiser. Click here …" at bounding box center [893, 426] width 17 height 17
click at [993, 433] on div "16.0%" at bounding box center [966, 425] width 93 height 17
click at [993, 429] on md-icon "This irrigation is unlocked and so can be amended by the optimiser. Click here …" at bounding box center [991, 426] width 17 height 17
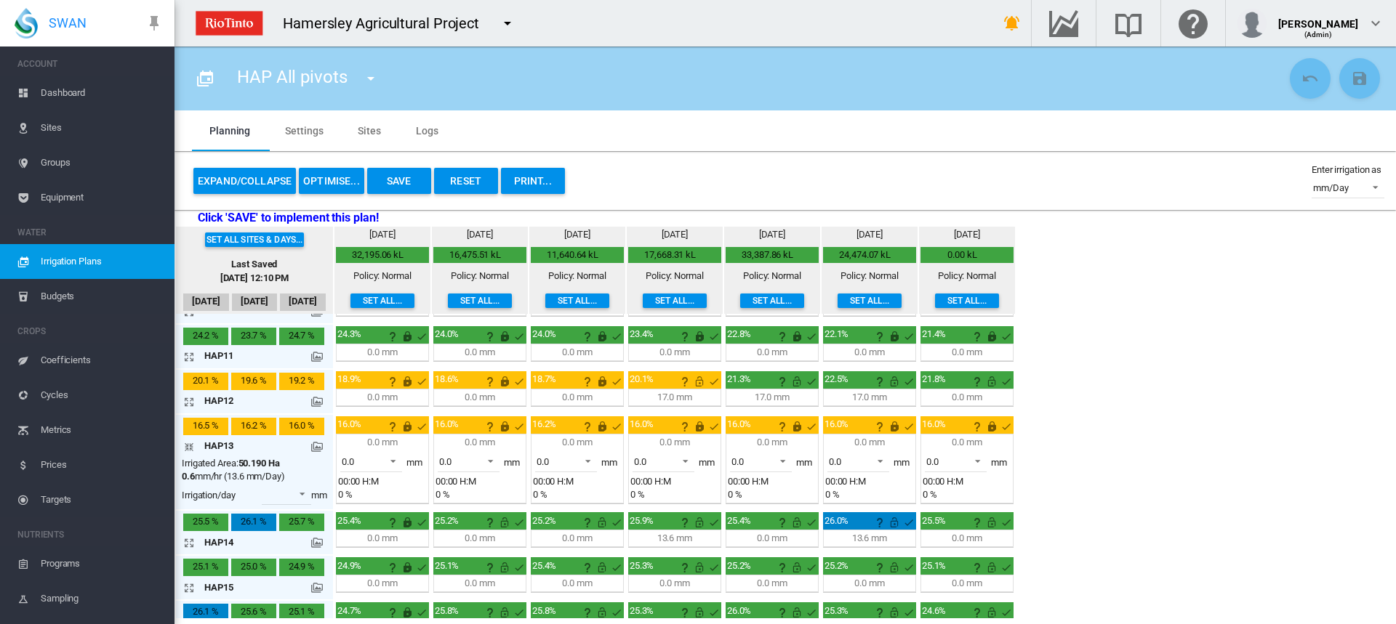
click at [340, 173] on button "OPTIMISE..." at bounding box center [331, 181] width 65 height 26
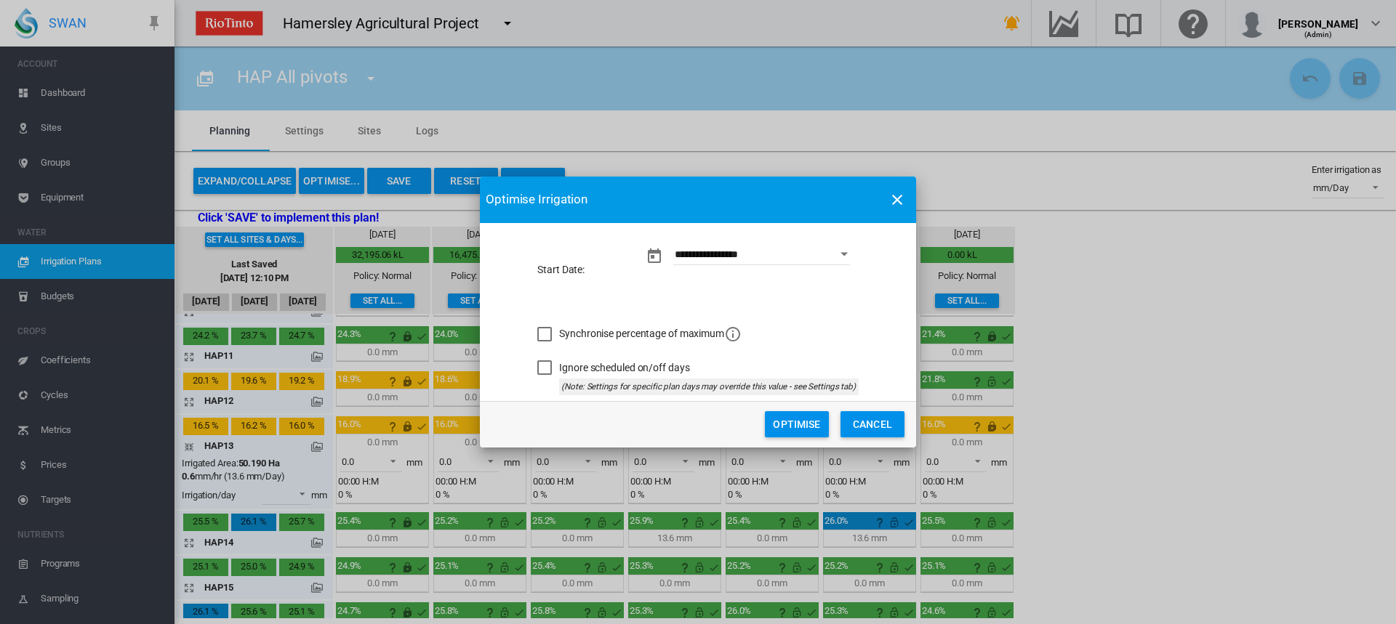
click at [807, 426] on button "Optimise" at bounding box center [797, 424] width 64 height 26
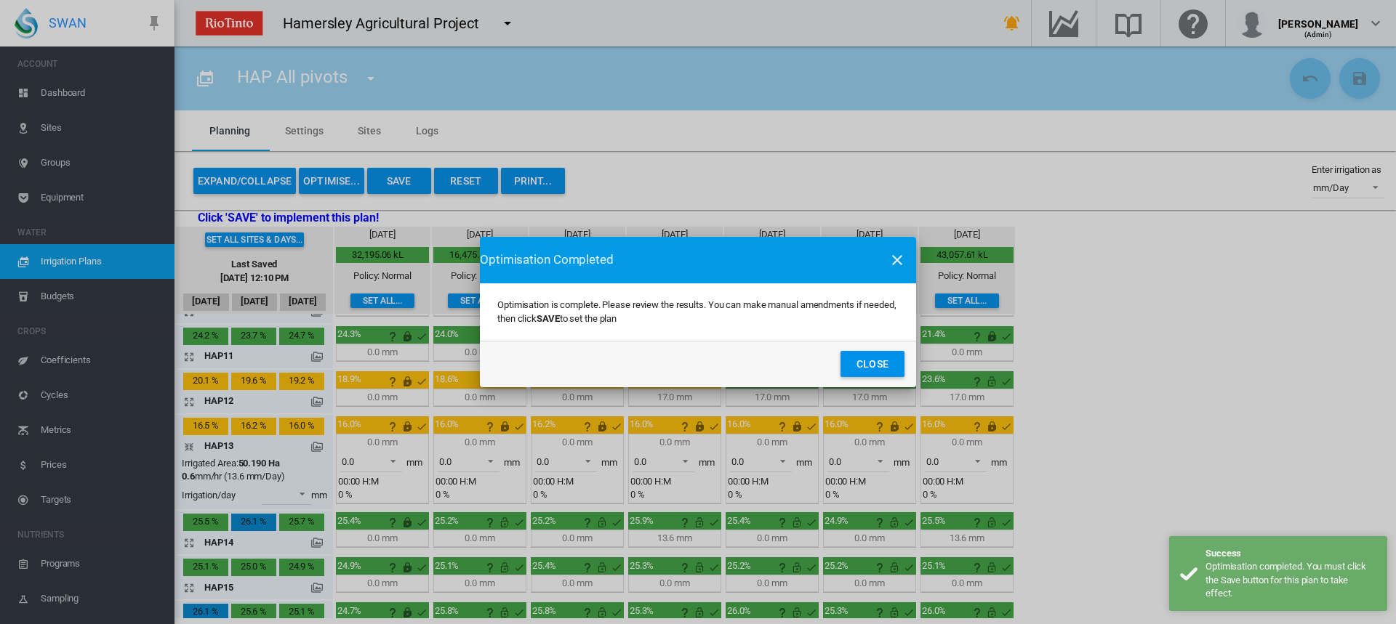
click at [856, 362] on button "Close" at bounding box center [872, 364] width 64 height 26
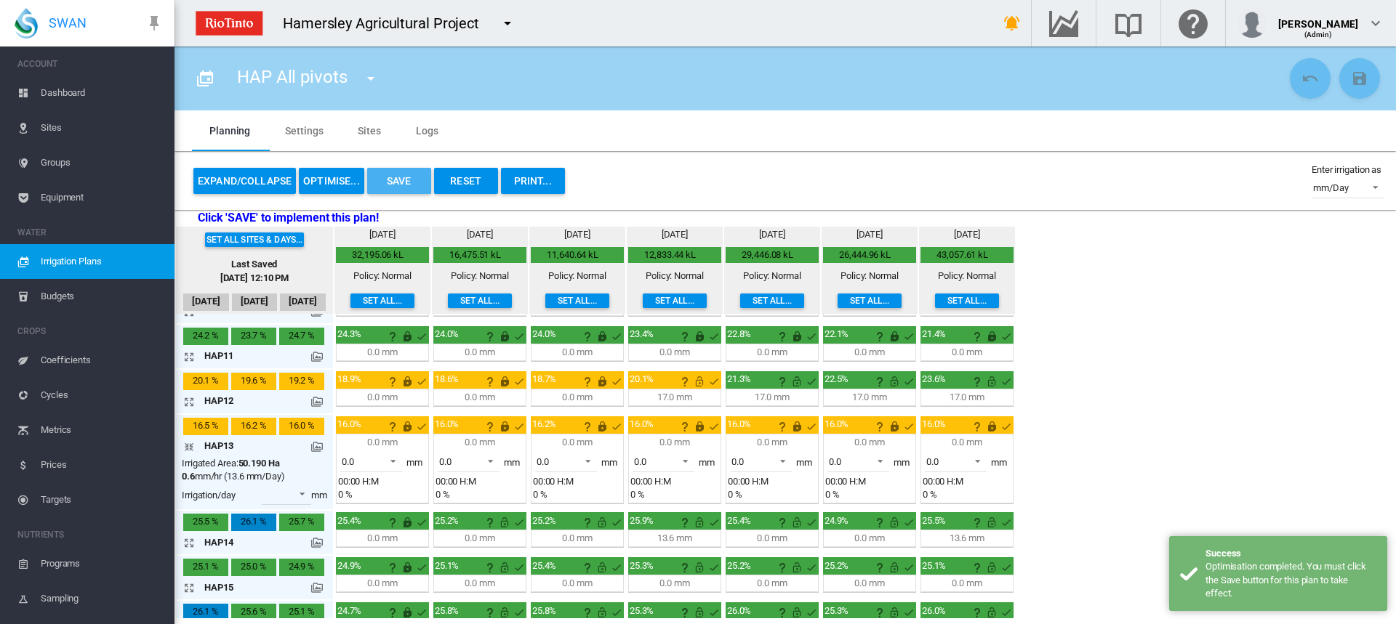
click at [392, 172] on button "Save" at bounding box center [399, 181] width 64 height 26
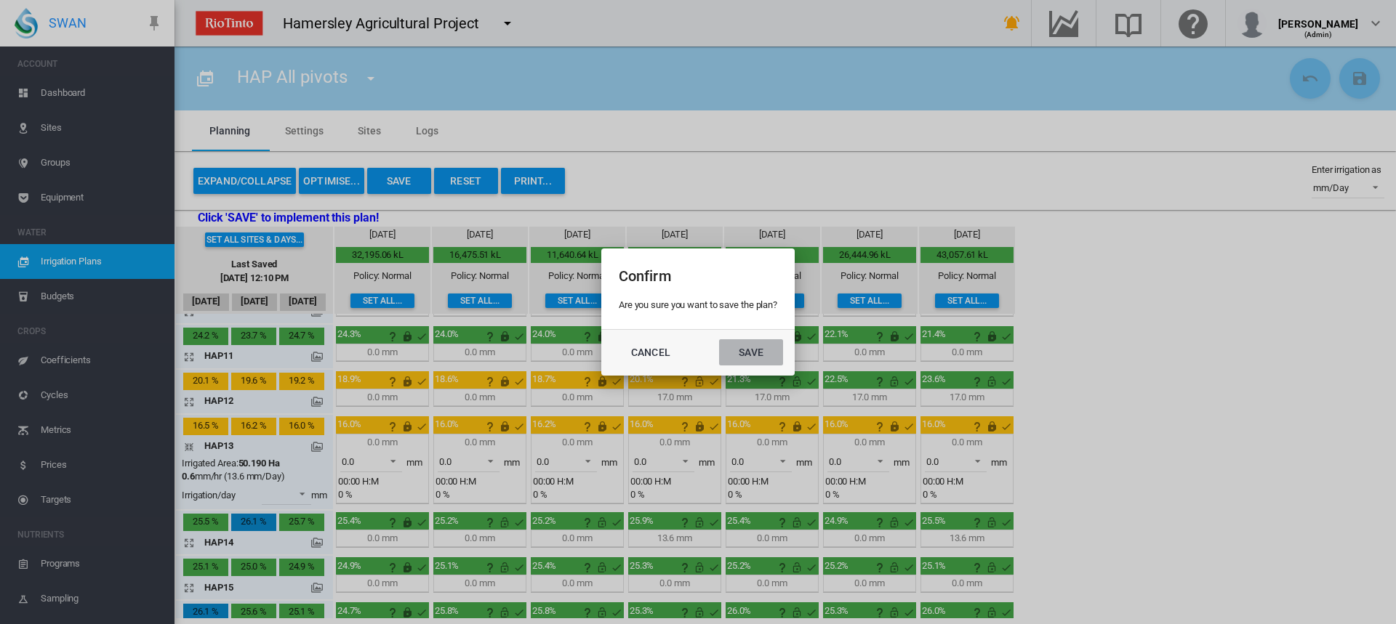
click at [772, 350] on button "Save" at bounding box center [751, 352] width 64 height 26
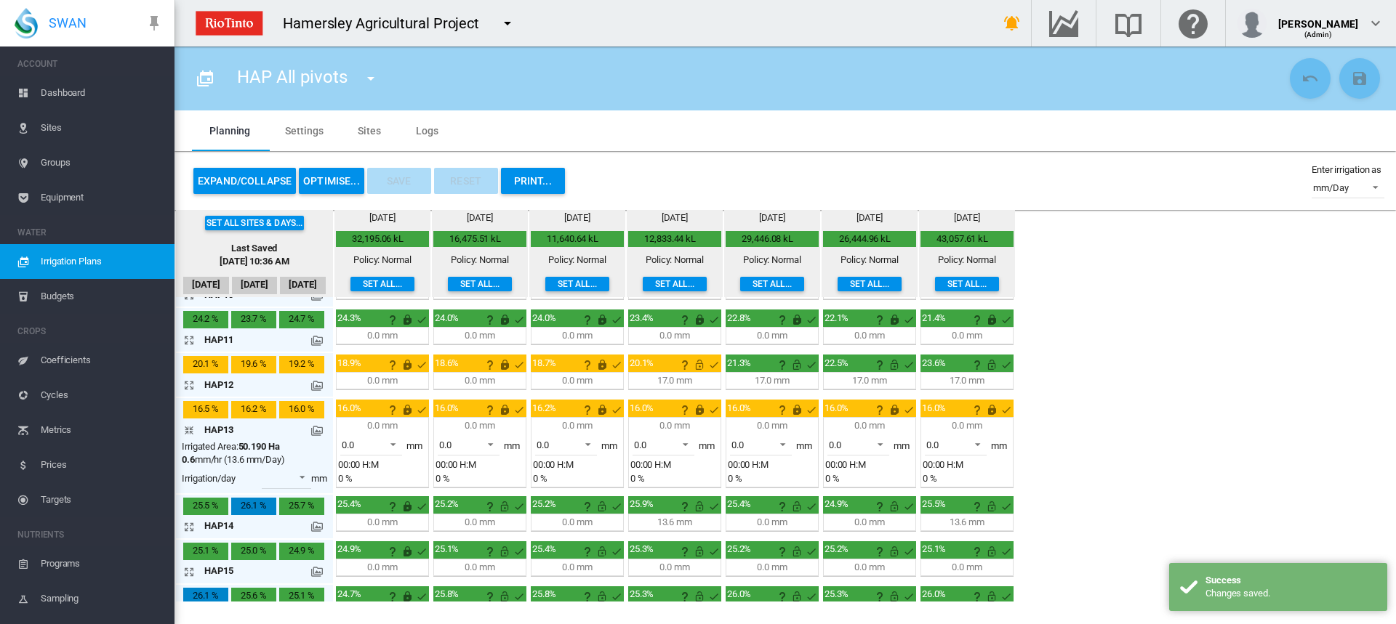
click at [187, 430] on md-icon "icon-arrow-collapse" at bounding box center [191, 430] width 17 height 17
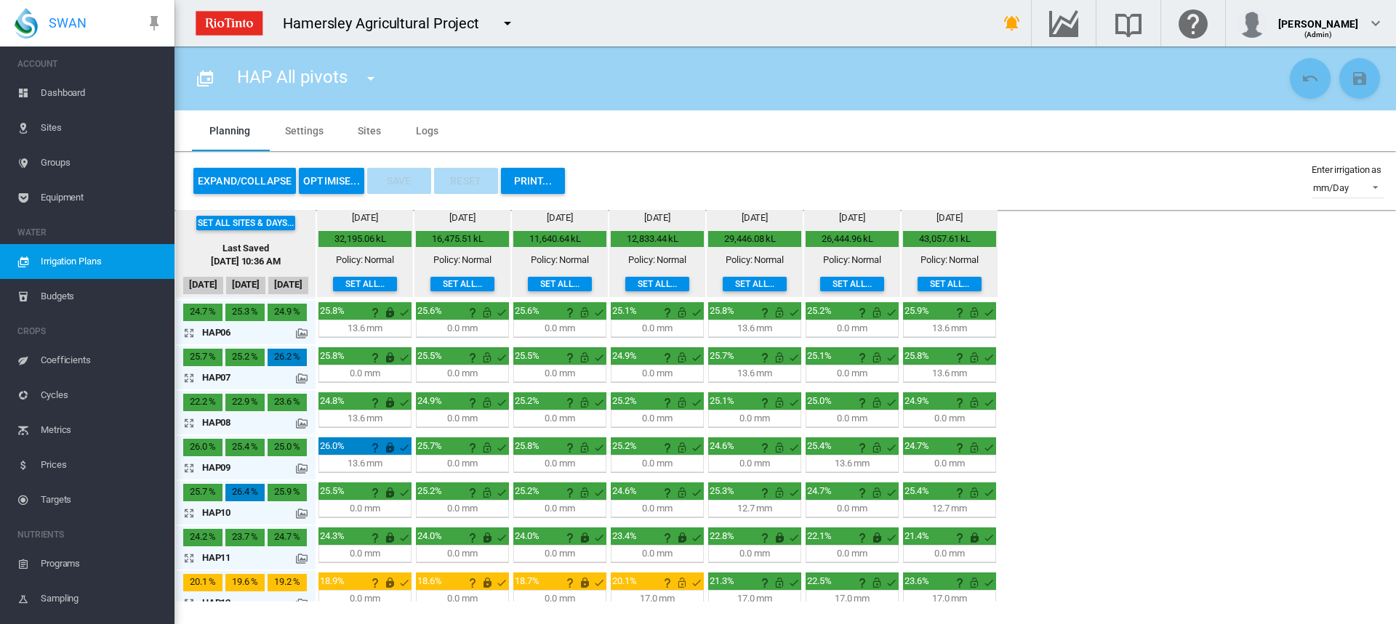
scroll to position [152, 0]
